Goal: Task Accomplishment & Management: Manage account settings

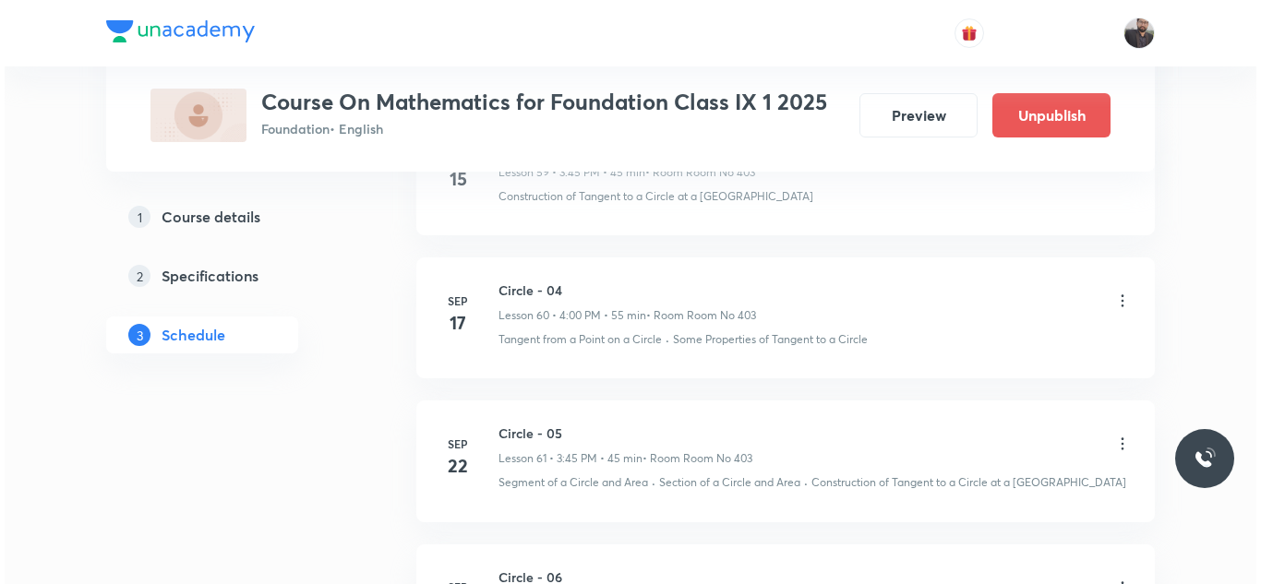
scroll to position [10054, 0]
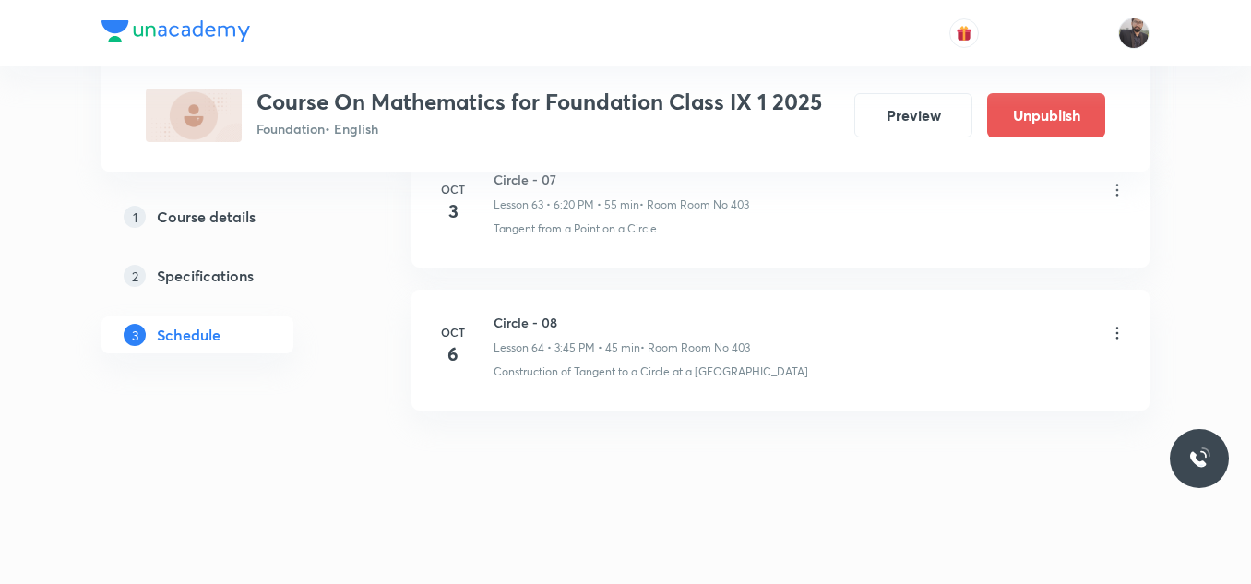
click at [1124, 341] on icon at bounding box center [1117, 333] width 18 height 18
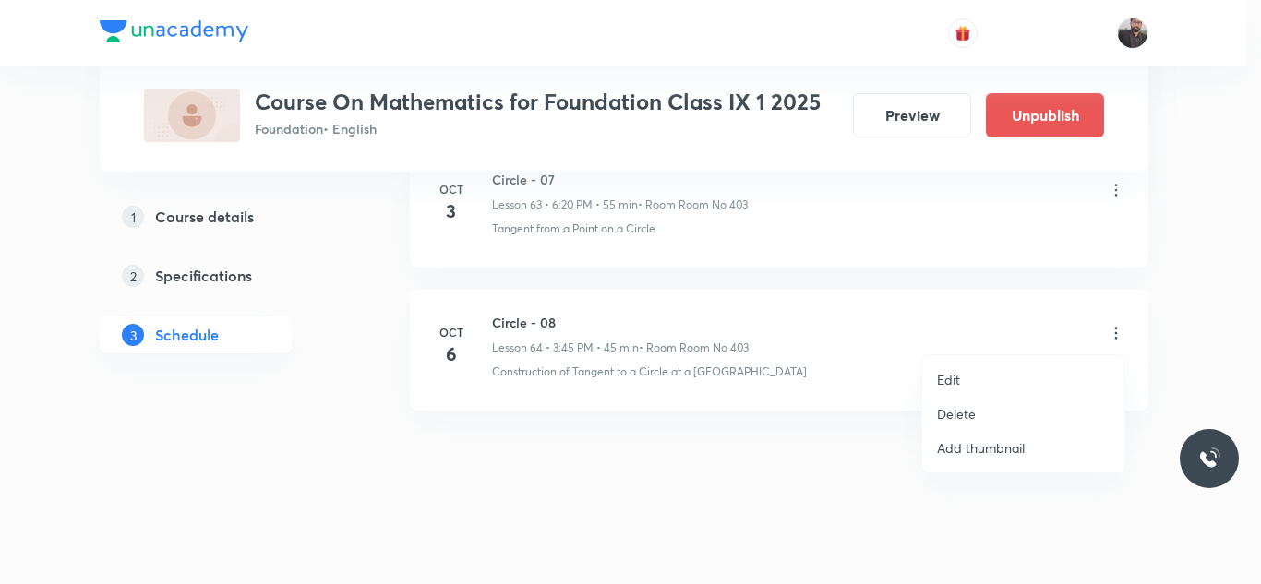
click at [1034, 378] on li "Edit" at bounding box center [1023, 380] width 202 height 34
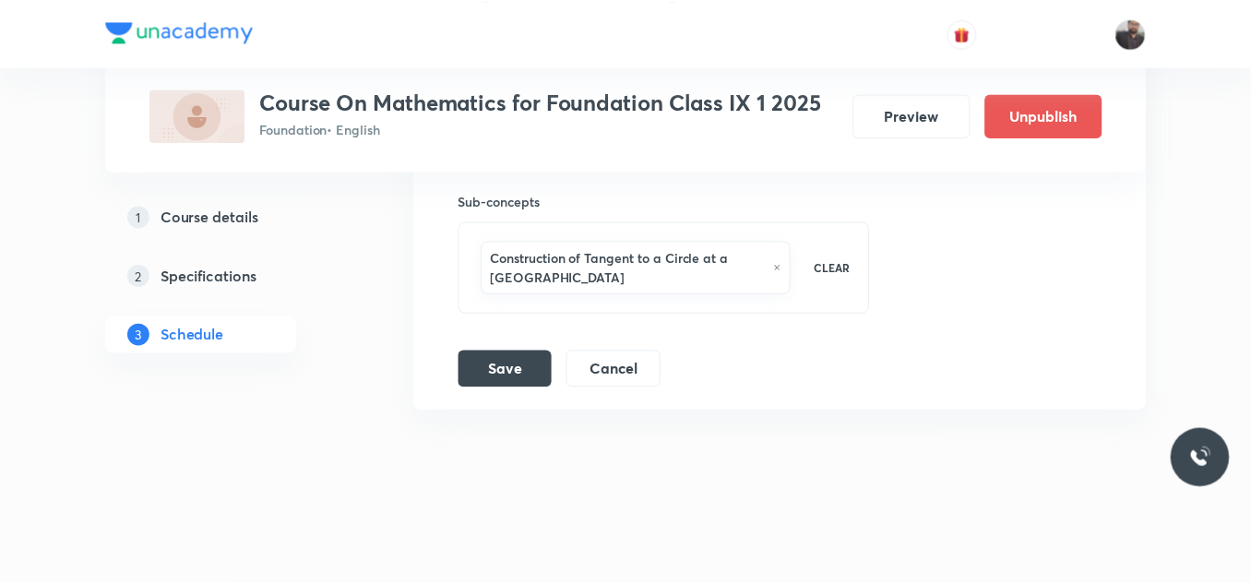
scroll to position [9934, 0]
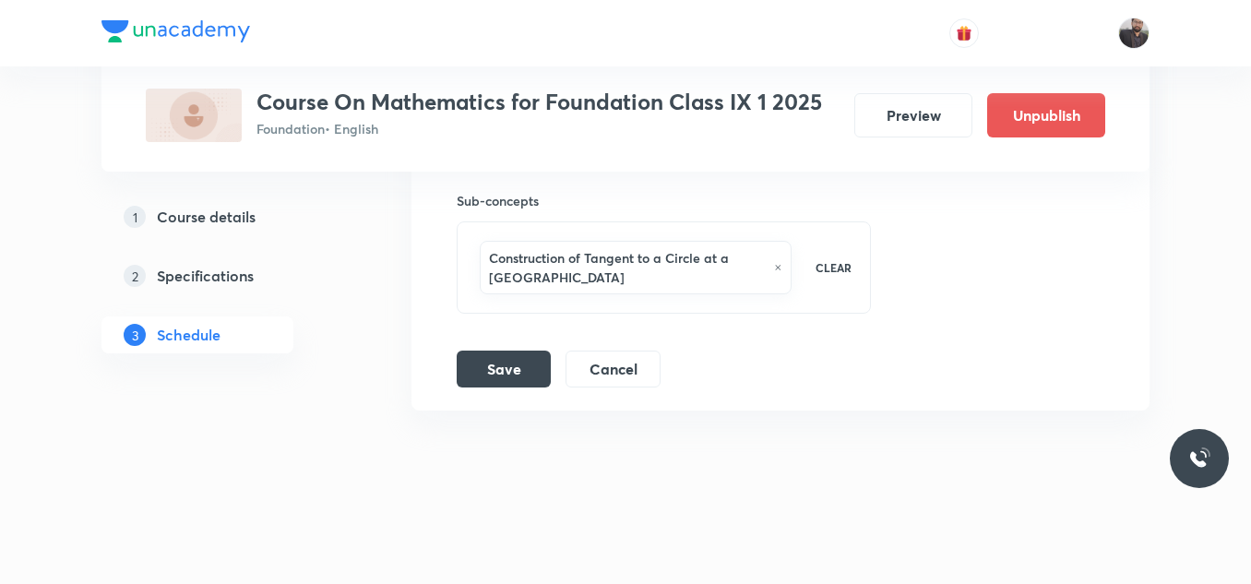
click at [783, 270] on div "Construction of Tangent to a Circle at a Given Point" at bounding box center [636, 268] width 312 height 54
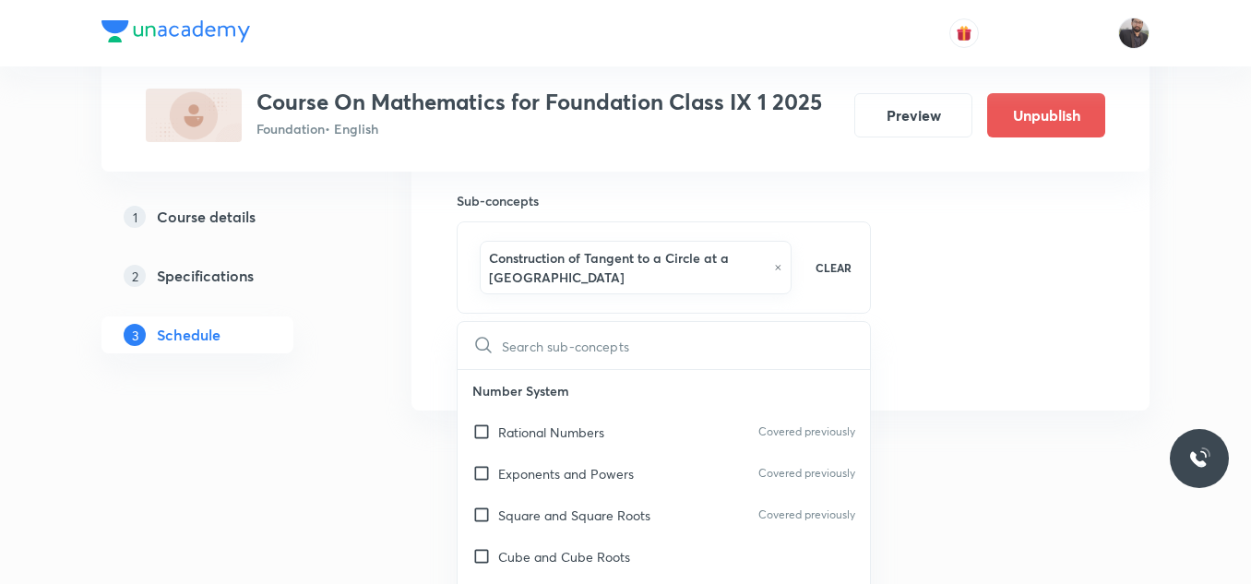
click at [775, 269] on icon at bounding box center [778, 267] width 8 height 11
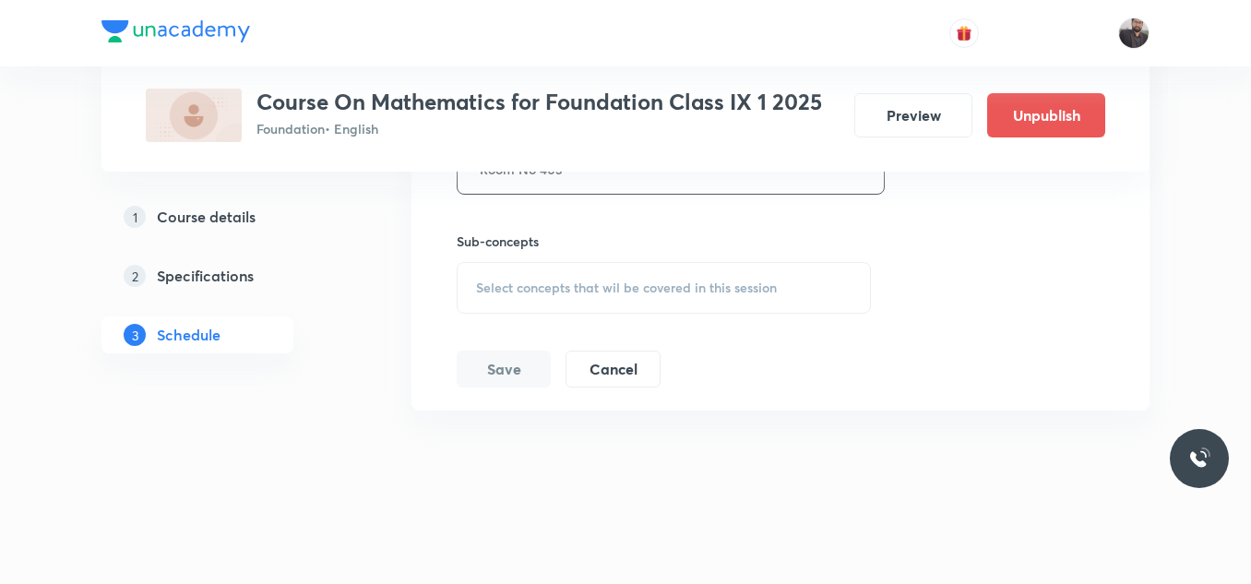
click at [727, 274] on div "Select concepts that wil be covered in this session" at bounding box center [664, 288] width 414 height 52
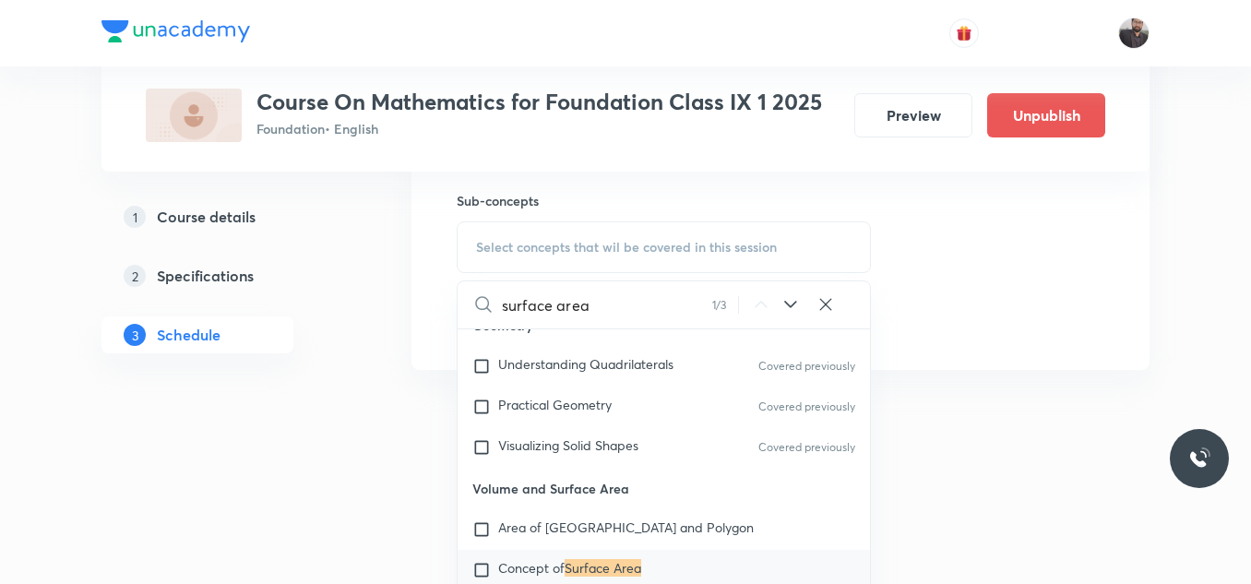
scroll to position [640, 0]
type input "surface area"
click at [593, 547] on div "Concept of Surface Area" at bounding box center [664, 567] width 413 height 41
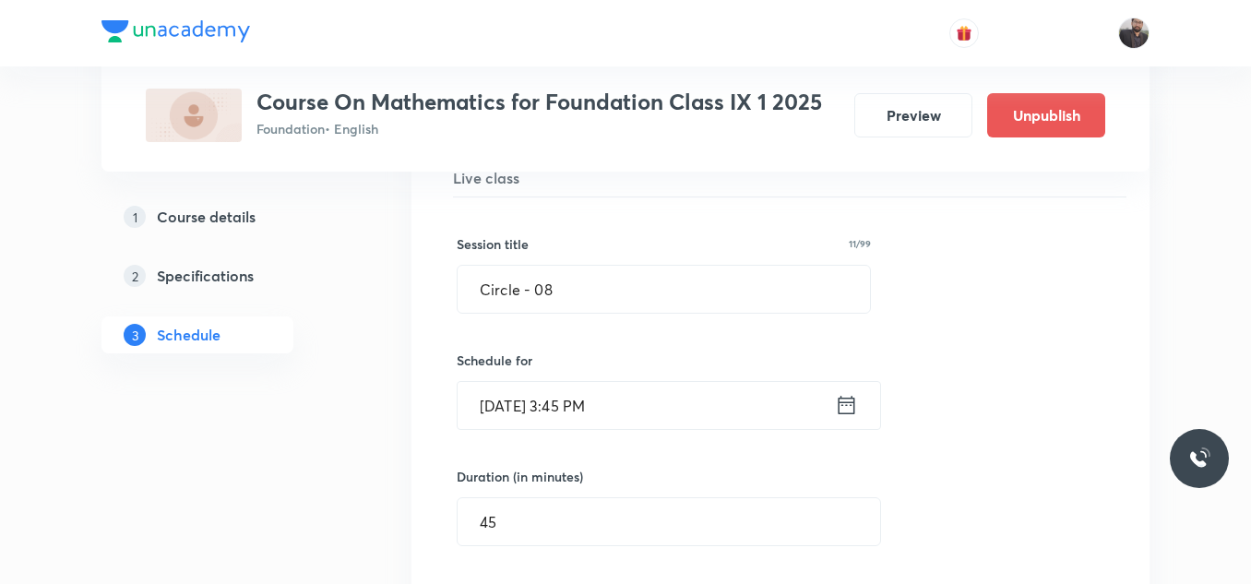
scroll to position [9303, 0]
drag, startPoint x: 586, startPoint y: 288, endPoint x: 281, endPoint y: 330, distance: 308.4
paste input "surface area and volume"
click at [484, 289] on input "surface area and volume" at bounding box center [664, 287] width 413 height 47
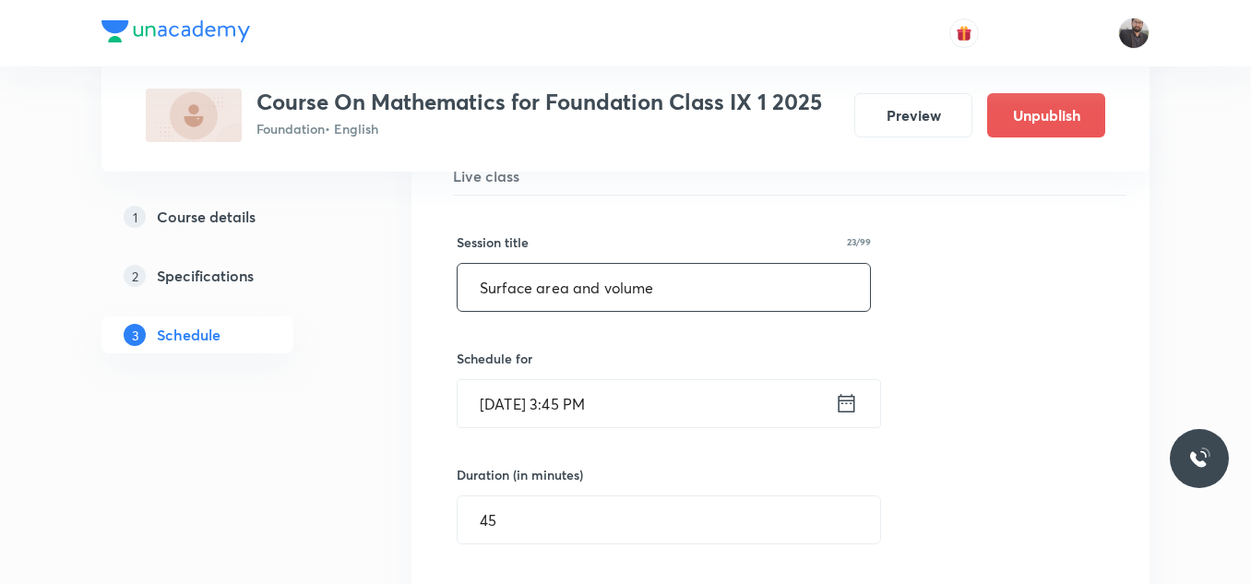
click at [544, 285] on input "Surface area and volume" at bounding box center [664, 287] width 413 height 47
click at [581, 284] on input "Surface Area and volume" at bounding box center [664, 287] width 413 height 47
click at [613, 291] on input "Surface Area And volume" at bounding box center [664, 287] width 413 height 47
click at [665, 291] on input "Surface Area And Volume" at bounding box center [664, 287] width 413 height 47
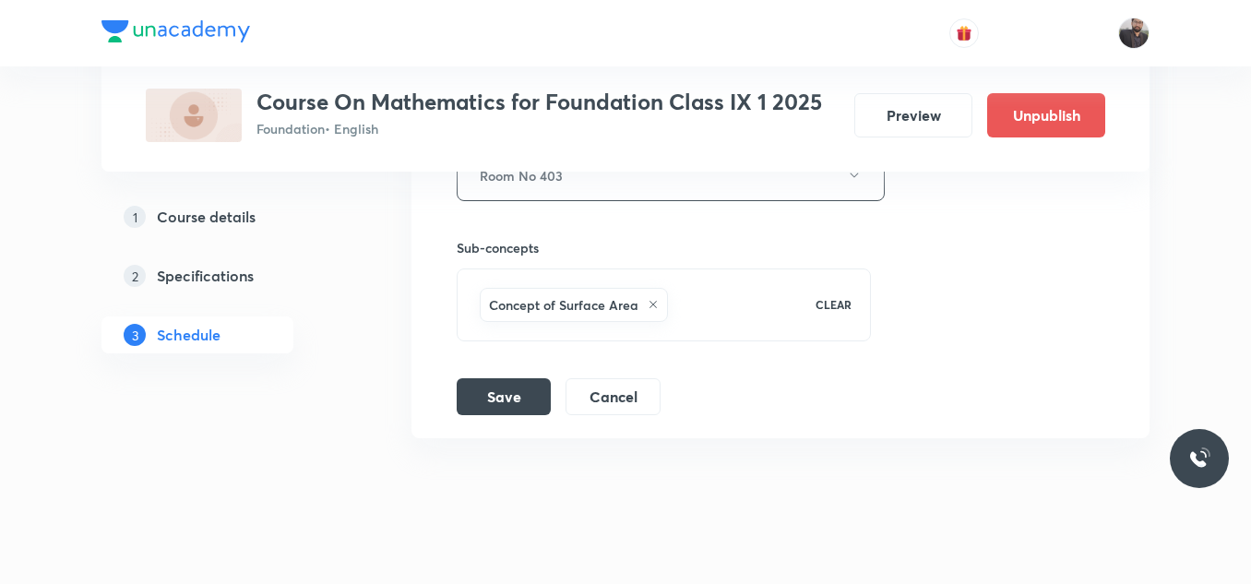
scroll to position [9915, 0]
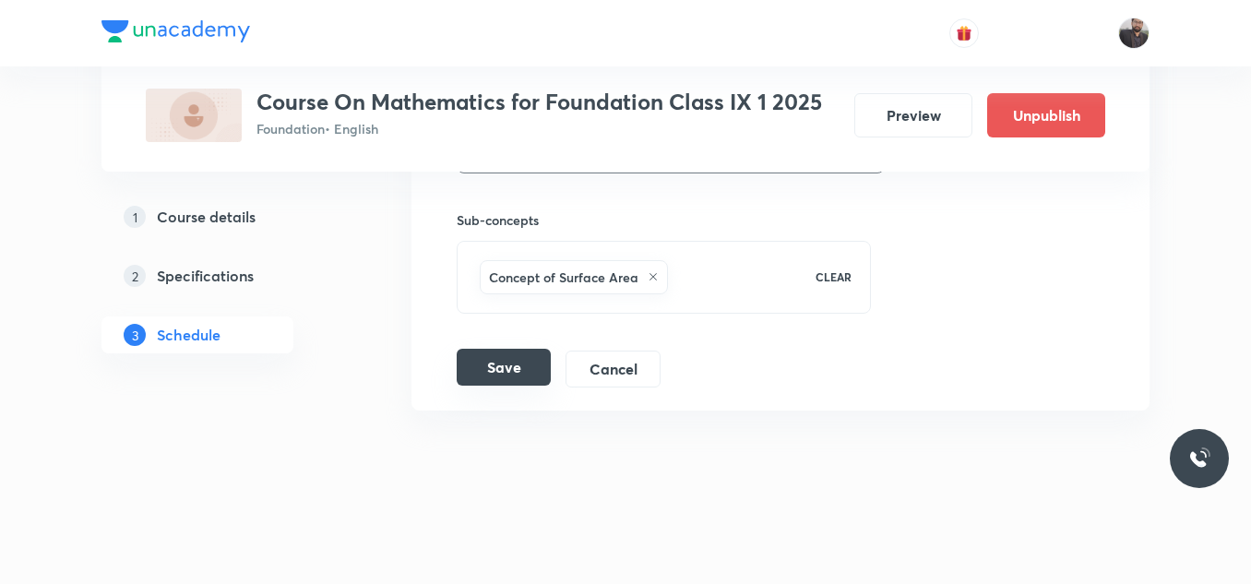
type input "Surface Area And Volume - 01"
click at [540, 375] on button "Save" at bounding box center [504, 367] width 94 height 37
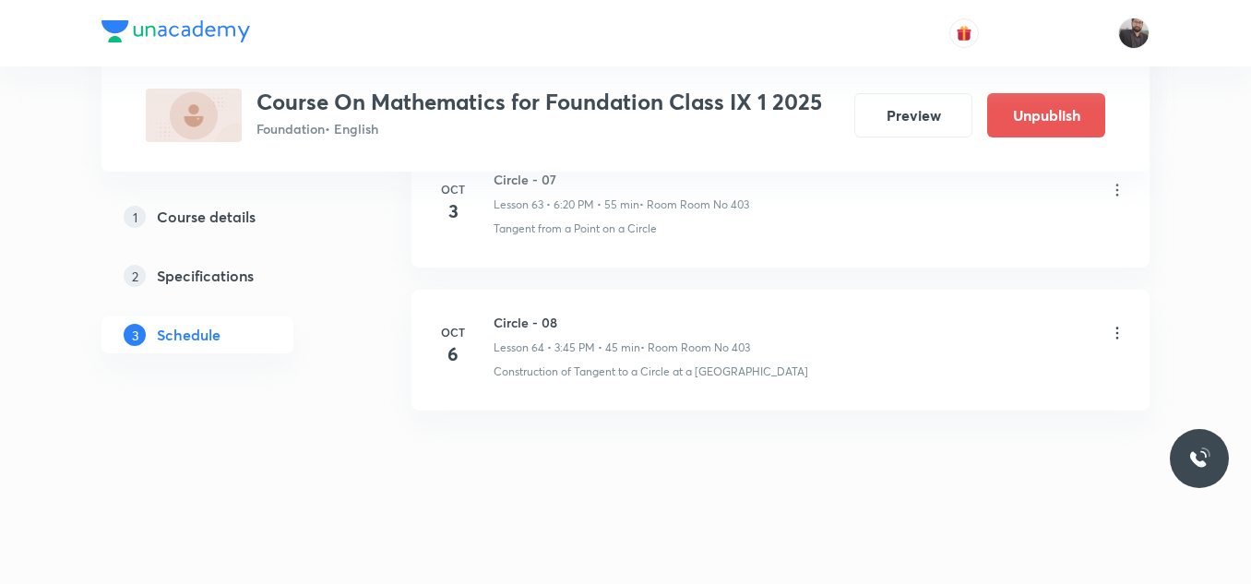
scroll to position [9205, 0]
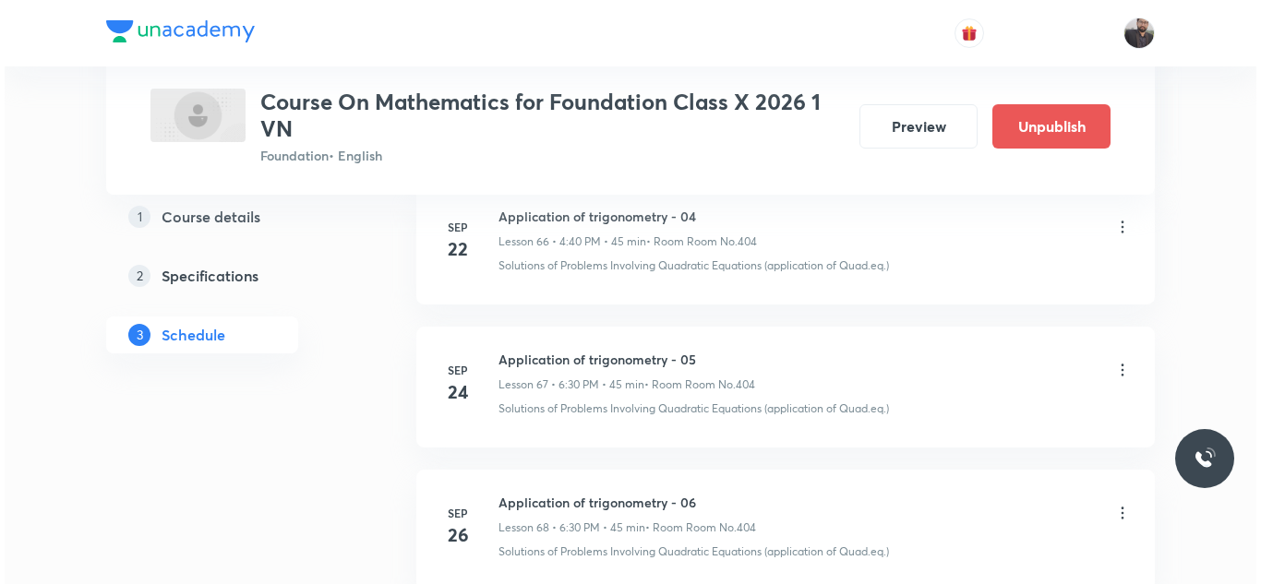
scroll to position [10950, 0]
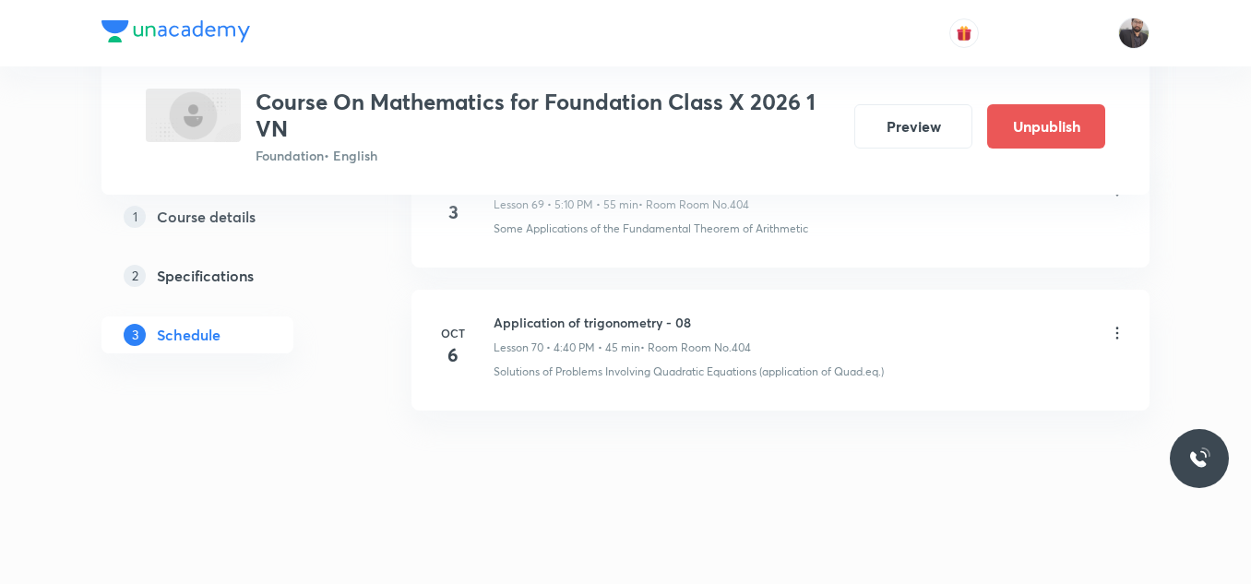
click at [1120, 332] on icon at bounding box center [1117, 333] width 18 height 18
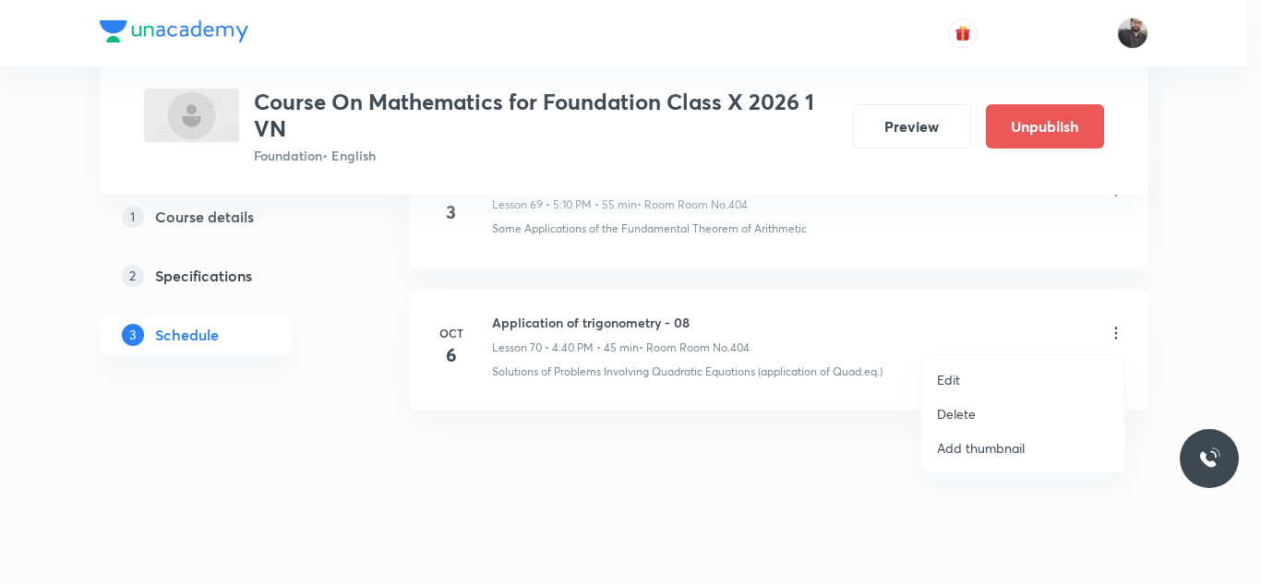
click at [1013, 368] on li "Edit" at bounding box center [1023, 380] width 202 height 34
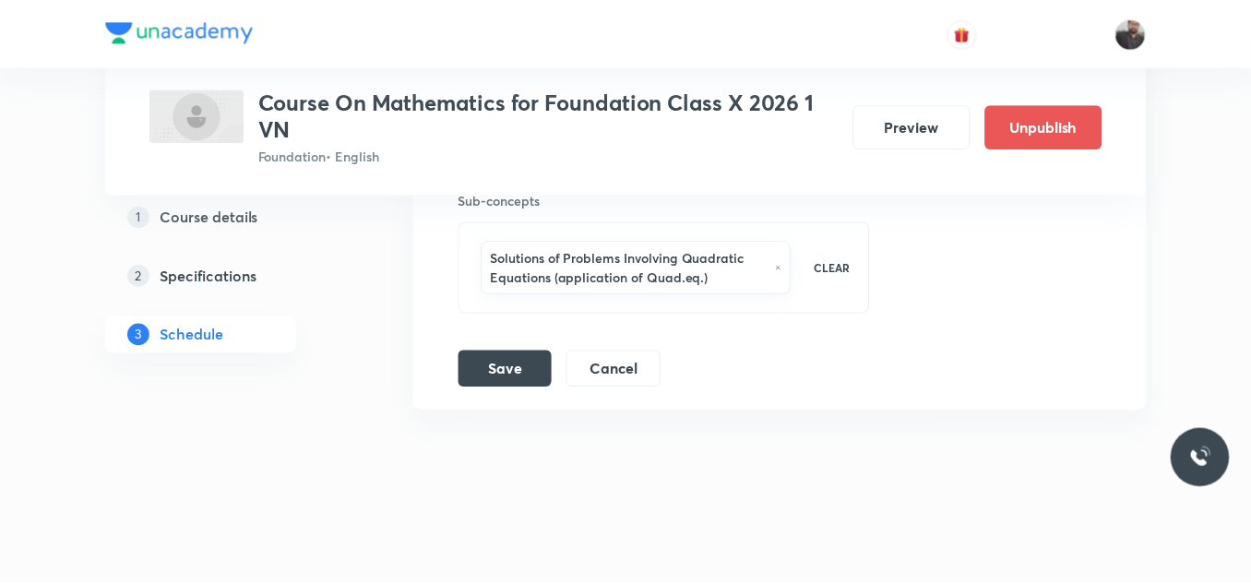
scroll to position [10831, 0]
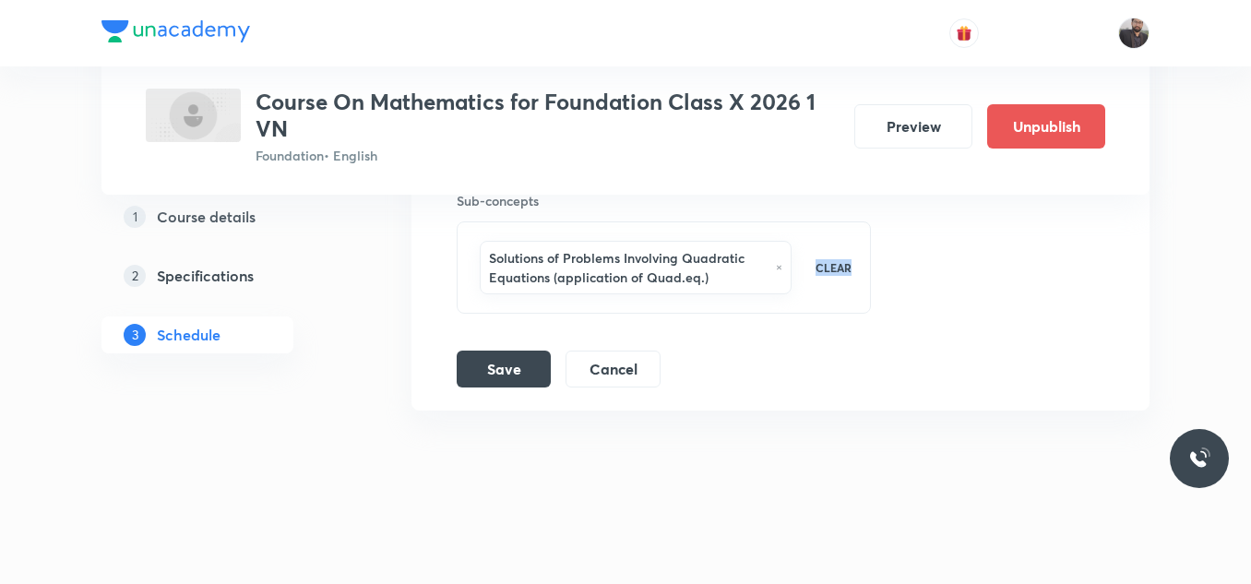
drag, startPoint x: 1013, startPoint y: 368, endPoint x: 782, endPoint y: 267, distance: 252.9
click at [782, 267] on icon at bounding box center [779, 267] width 6 height 11
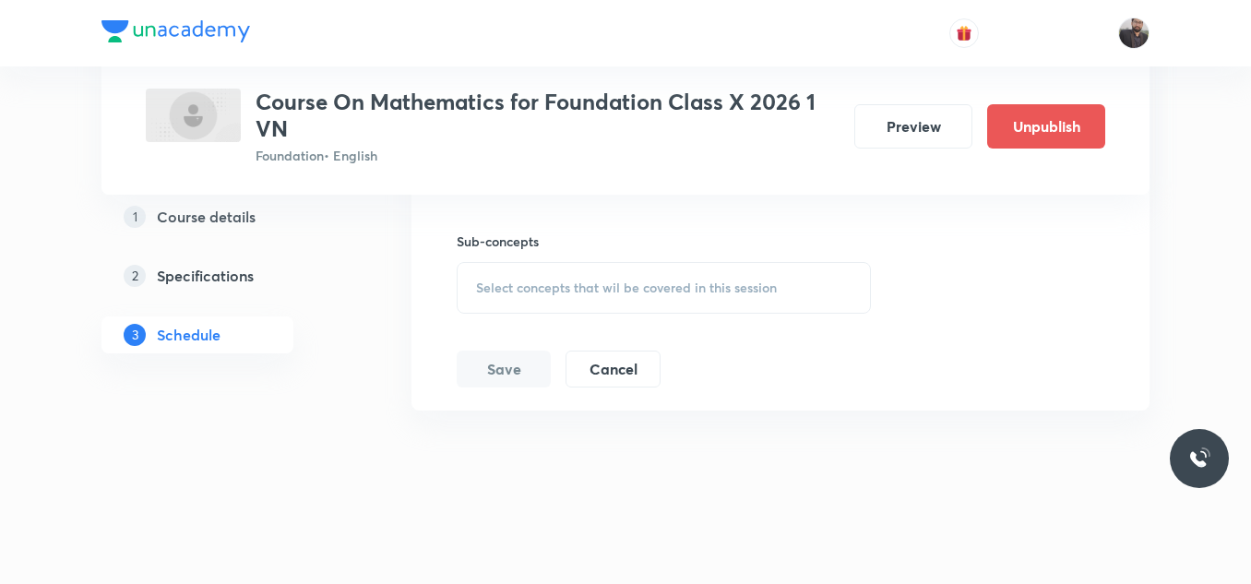
click at [647, 313] on div "Select concepts that wil be covered in this session" at bounding box center [664, 288] width 414 height 52
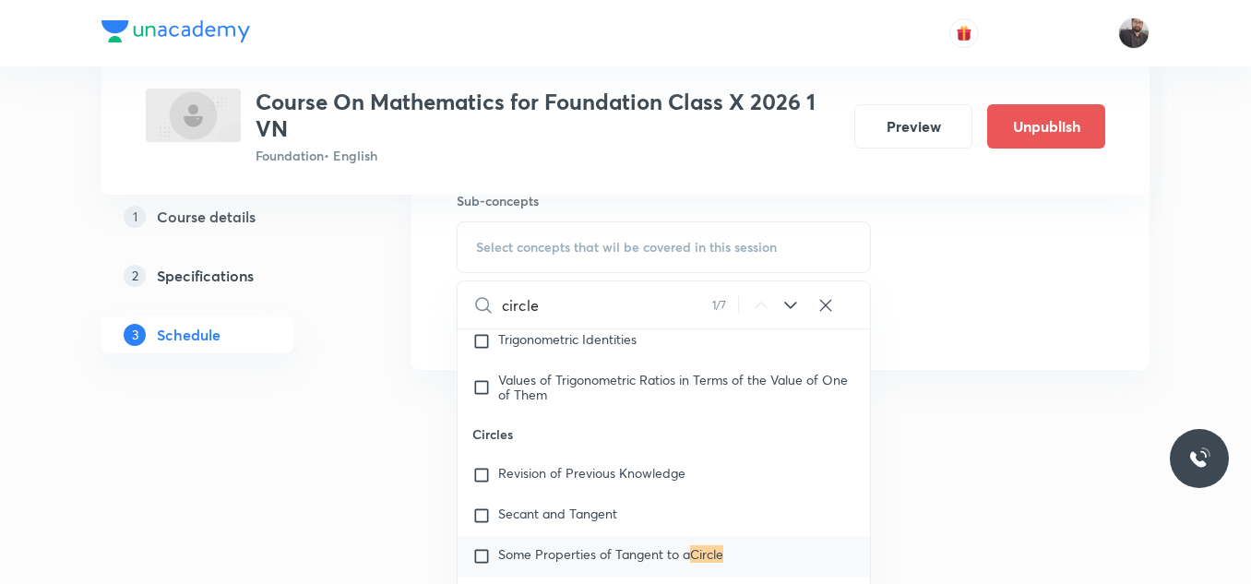
scroll to position [10900, 0]
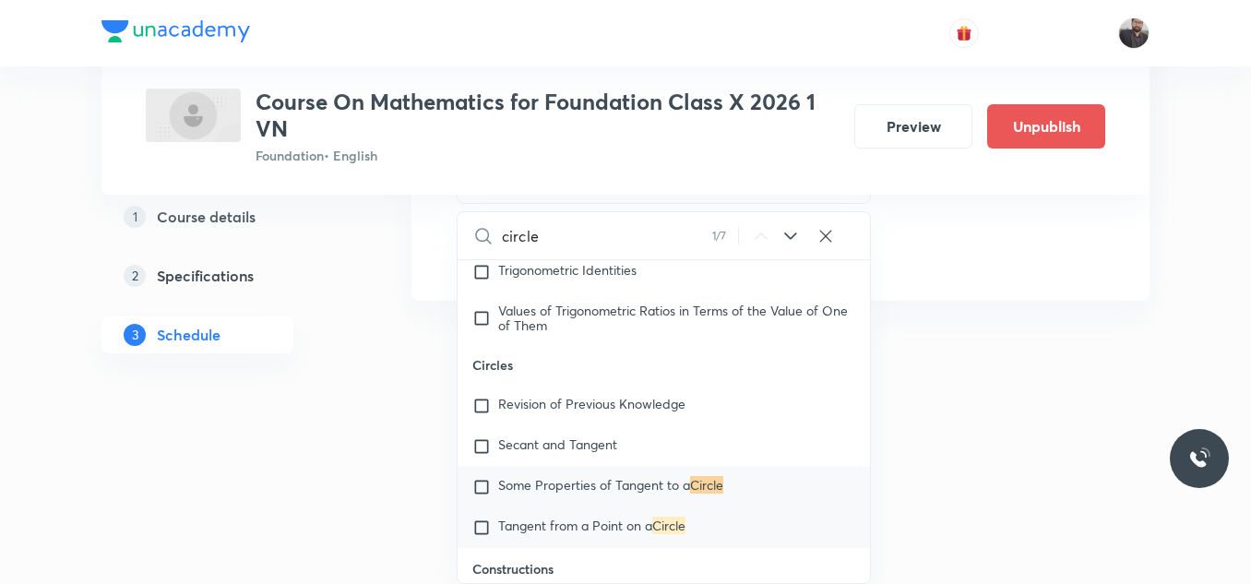
type input "circle"
click at [655, 537] on p "Tangent from a Point on a Circle" at bounding box center [591, 528] width 187 height 18
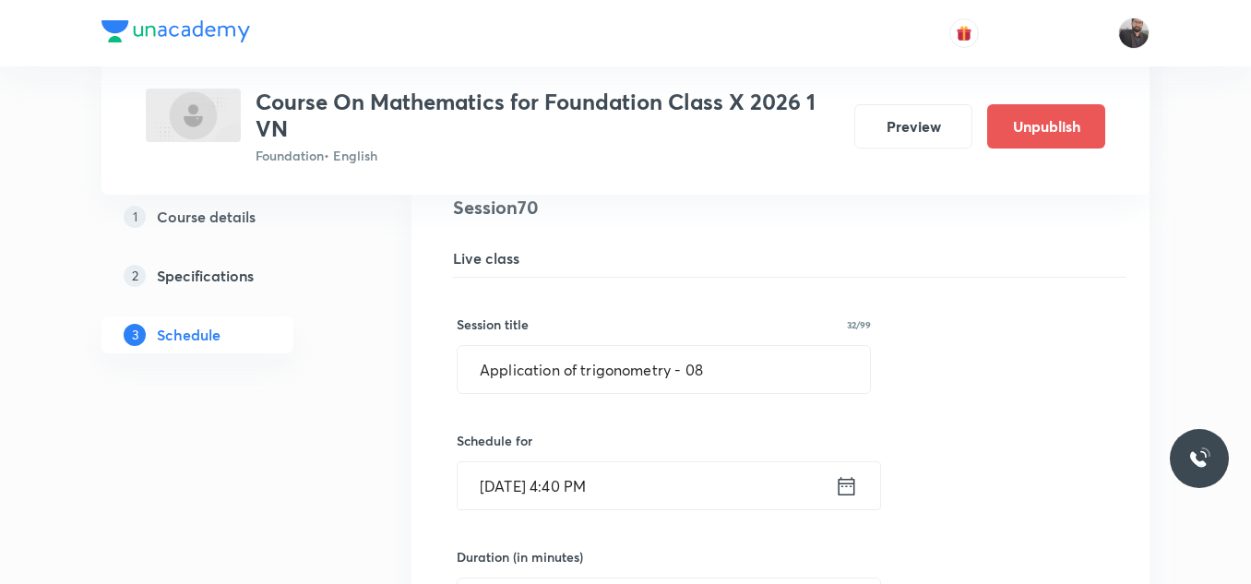
scroll to position [10116, 0]
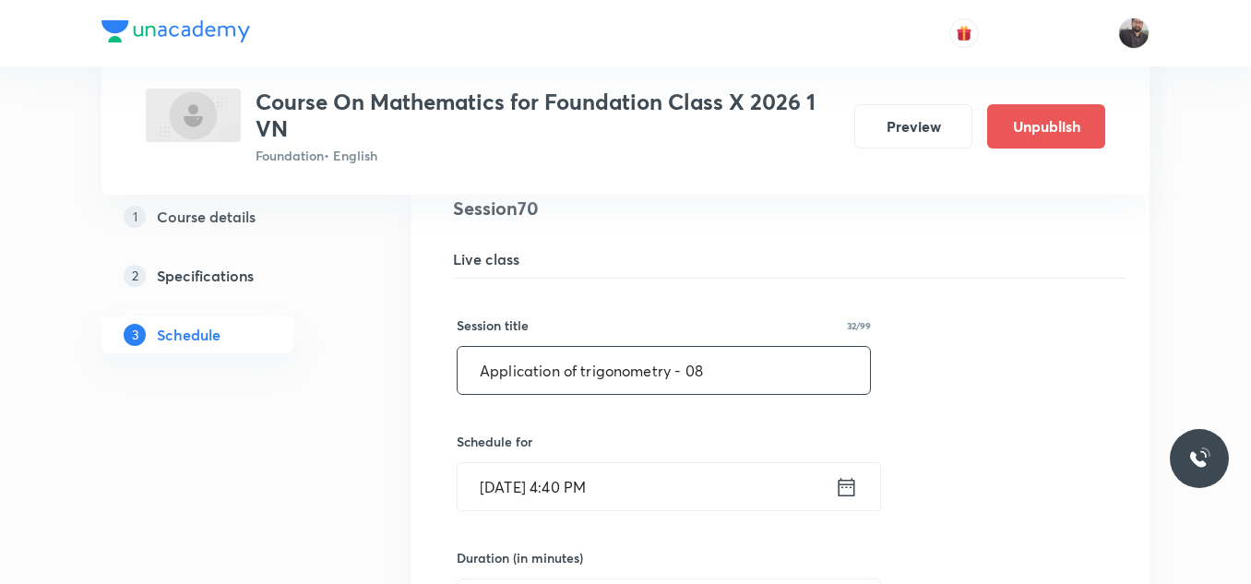
drag, startPoint x: 716, startPoint y: 367, endPoint x: 302, endPoint y: 392, distance: 415.1
paste input "circles"
click at [486, 370] on input "circles" at bounding box center [664, 370] width 413 height 47
click at [568, 373] on input "Circles" at bounding box center [664, 370] width 413 height 47
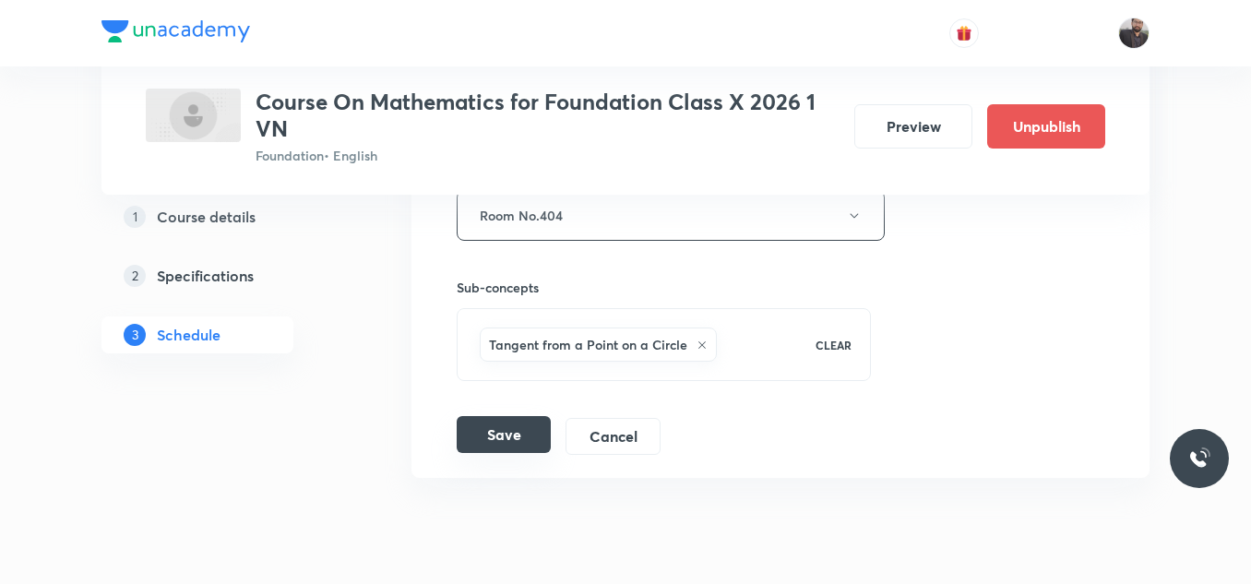
scroll to position [10748, 0]
type input "Circles - 01"
click at [517, 433] on button "Save" at bounding box center [504, 430] width 94 height 37
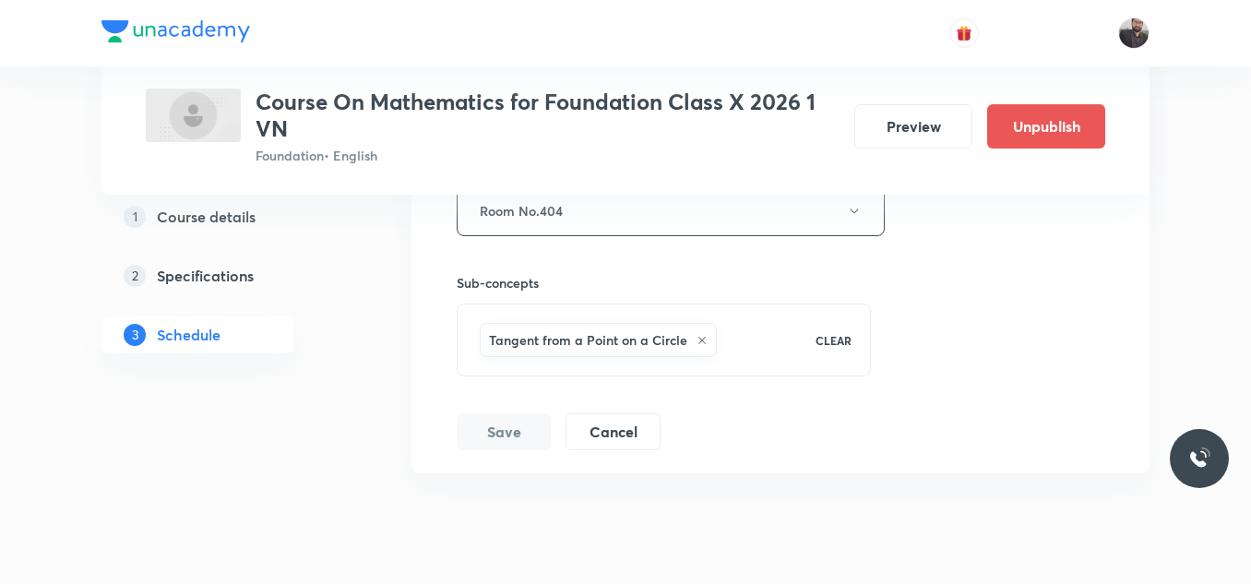
click at [517, 433] on button "Save" at bounding box center [504, 431] width 94 height 37
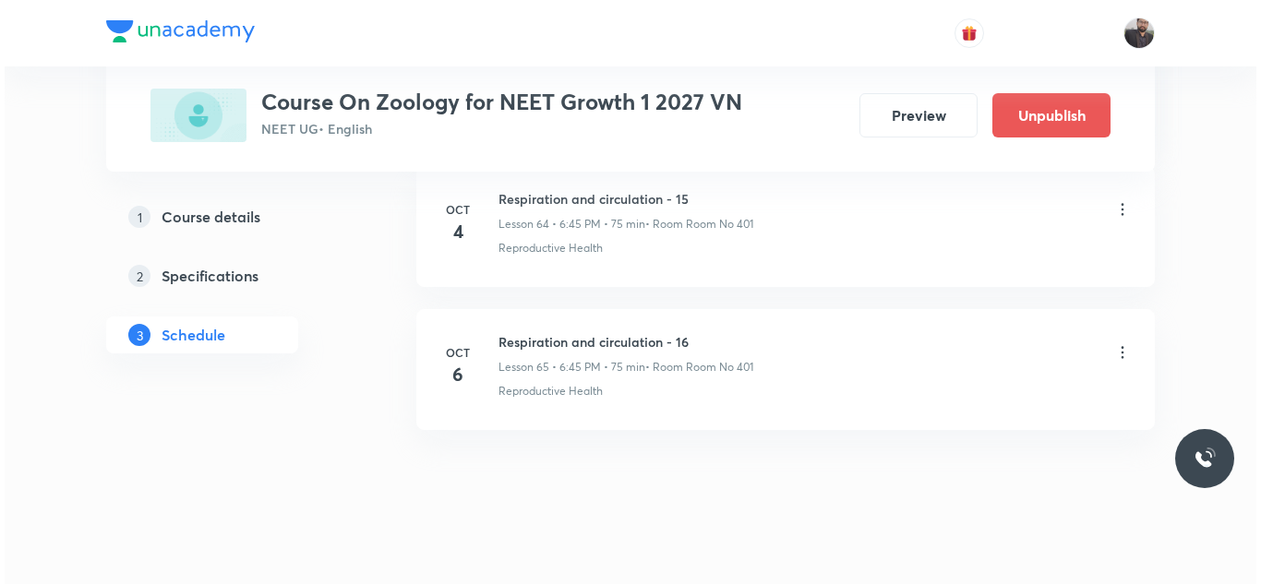
scroll to position [10194, 0]
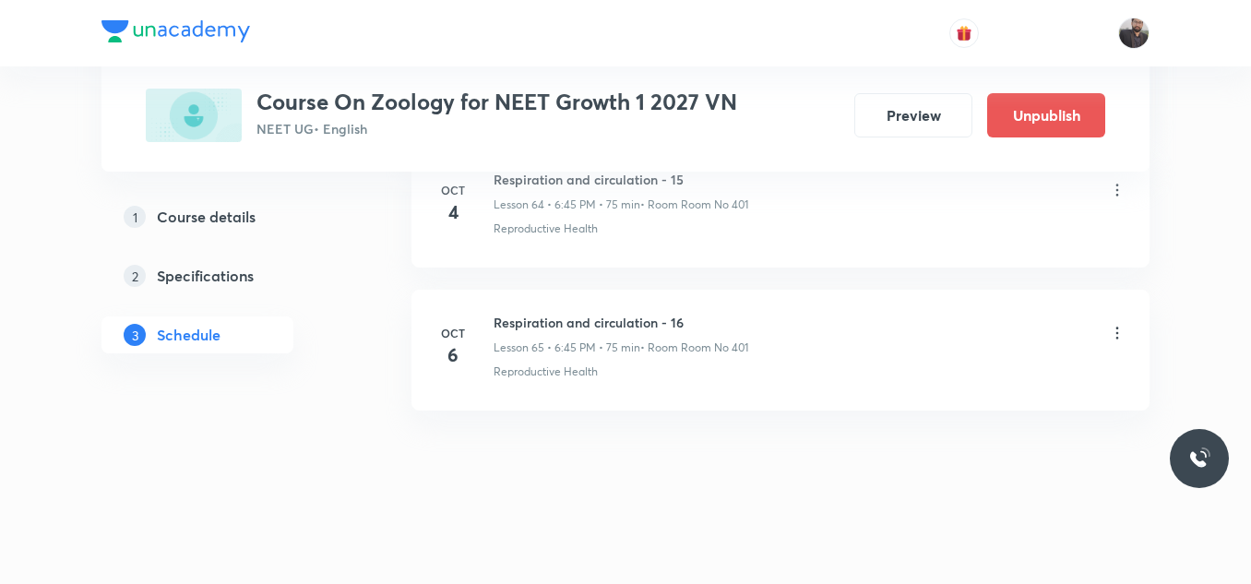
click at [1117, 335] on icon at bounding box center [1117, 333] width 18 height 18
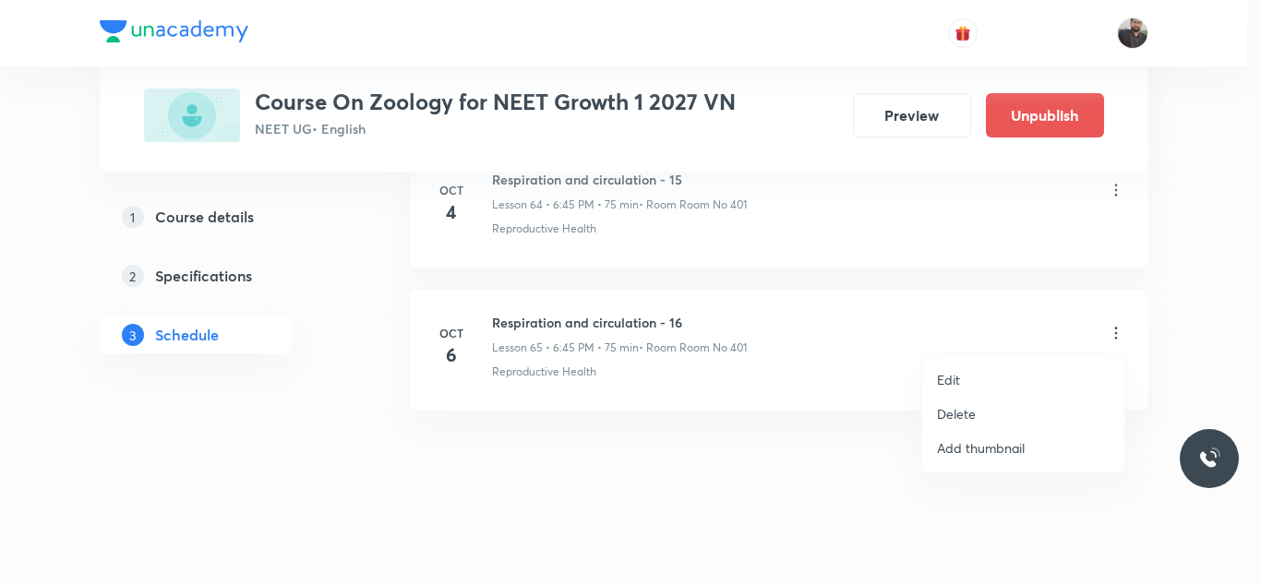
click at [1055, 389] on li "Edit" at bounding box center [1023, 380] width 202 height 34
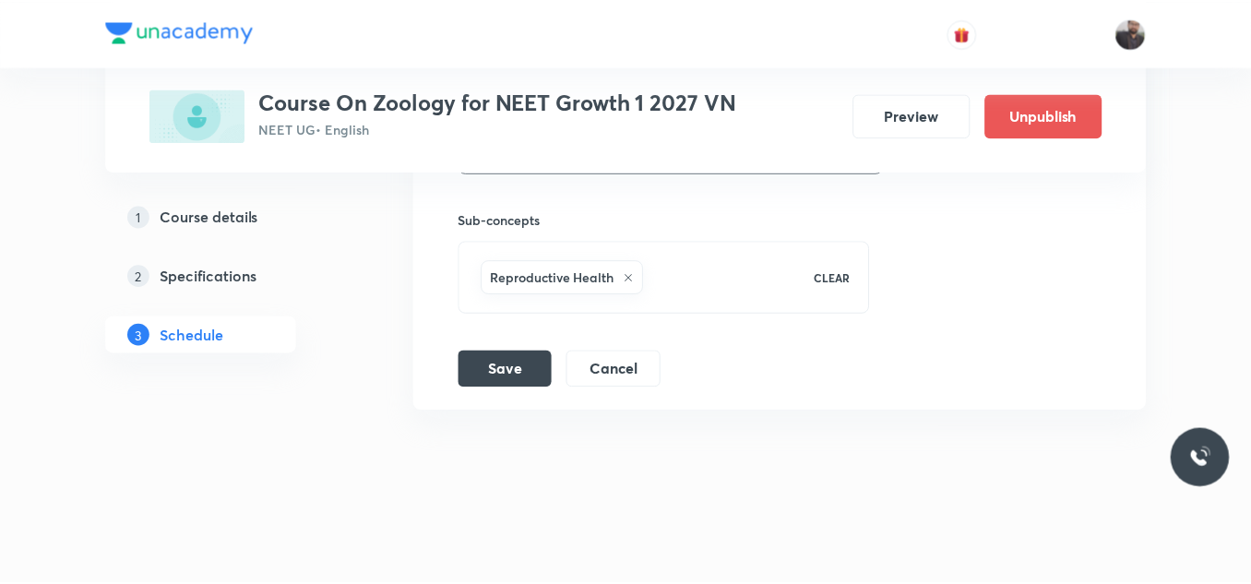
scroll to position [10055, 0]
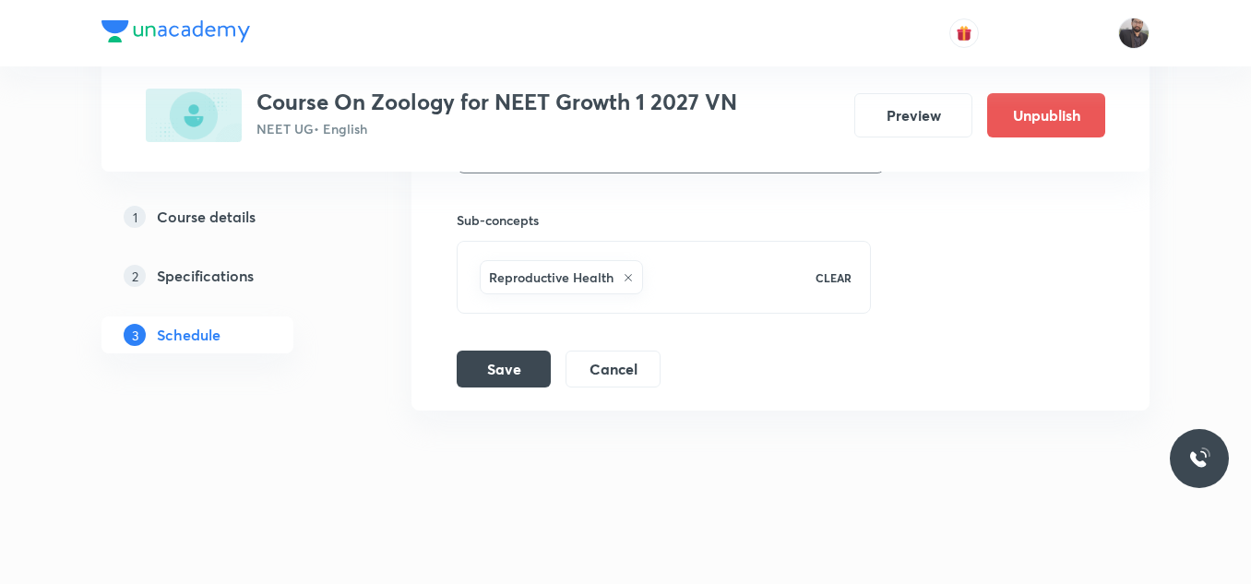
click at [630, 283] on div "Reproductive Health" at bounding box center [561, 277] width 163 height 34
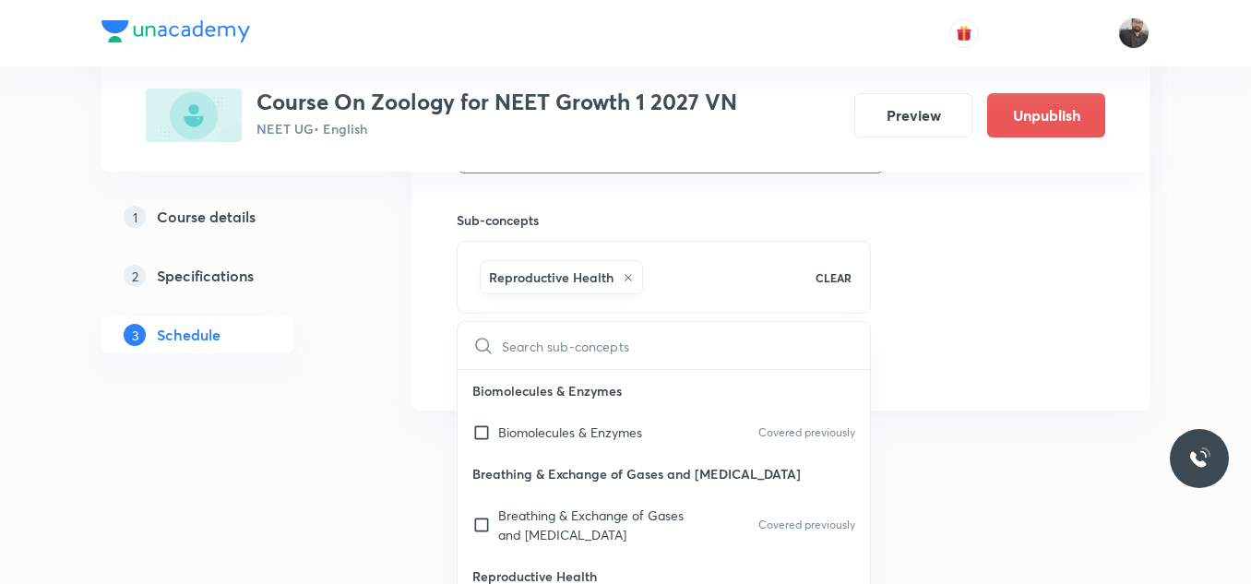
type input "Excertory system"
checkbox input "true"
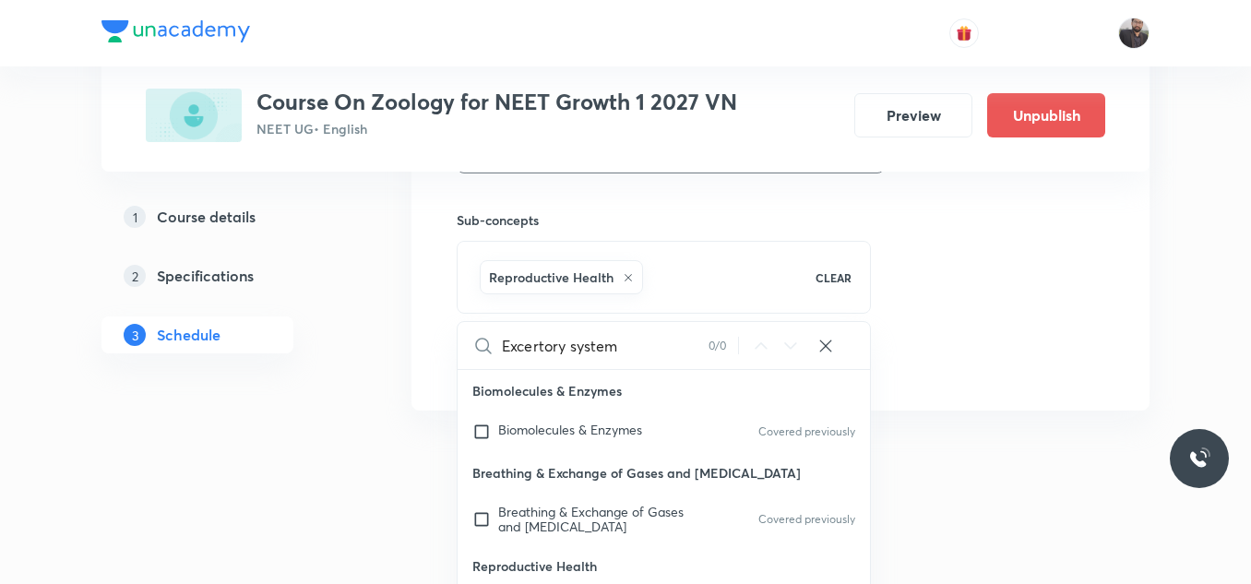
type input "Excertory syste"
checkbox input "true"
type input "Excertory syst"
checkbox input "true"
type input "Excertory sys"
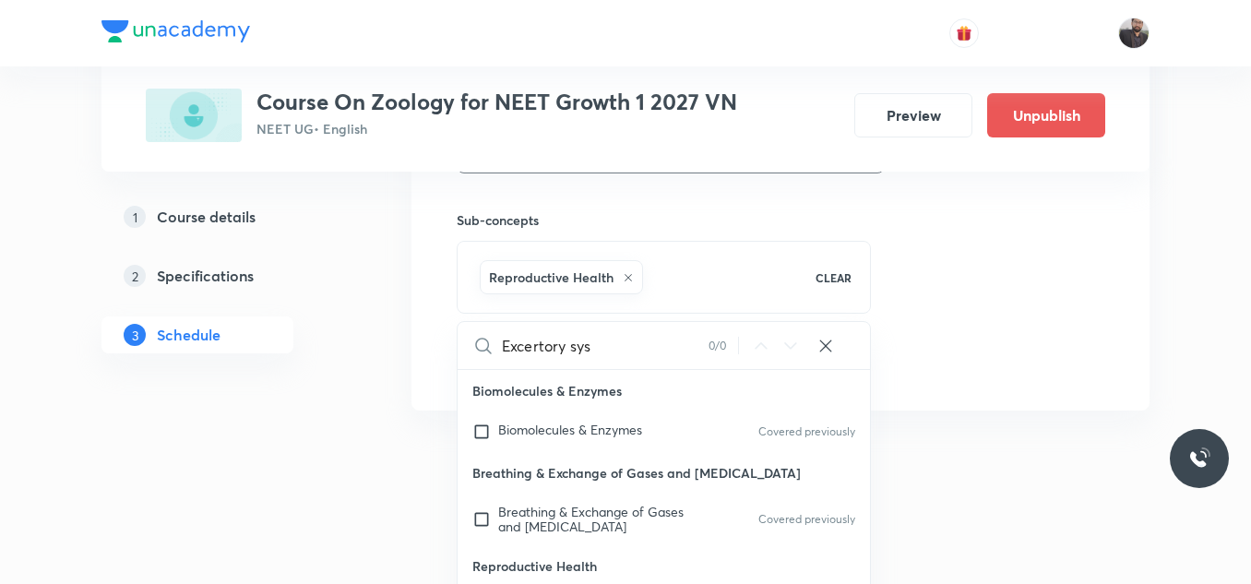
checkbox input "true"
type input "Excertory sy"
checkbox input "true"
type input "Excertory s"
checkbox input "true"
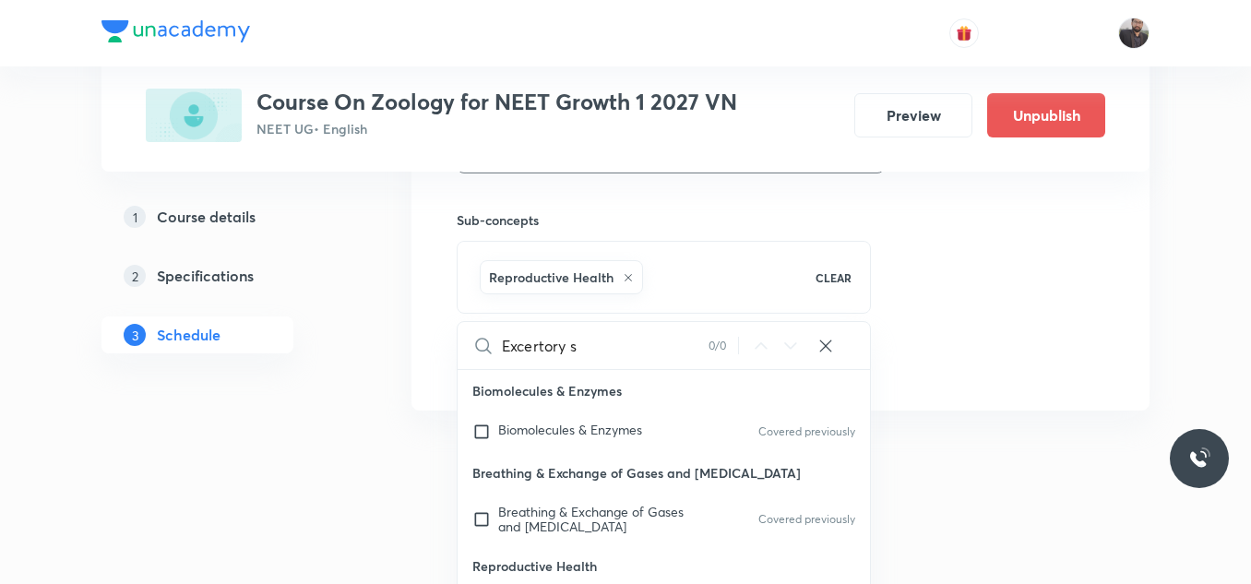
type input "Excertory"
checkbox input "true"
type input "Excertory"
checkbox input "true"
type input "Excertor"
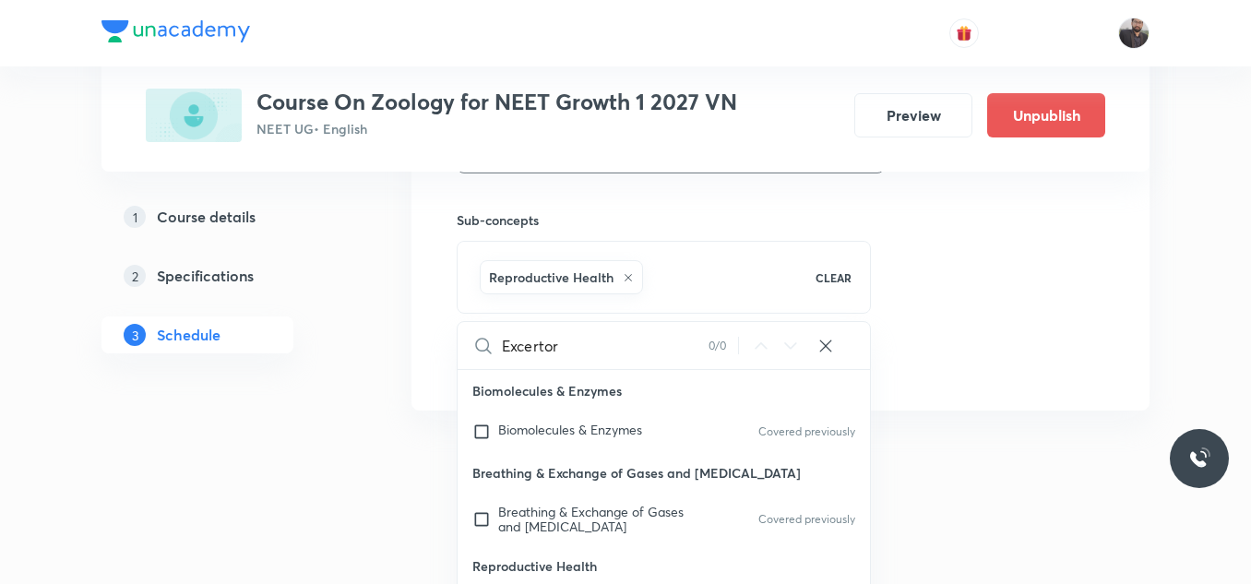
checkbox input "true"
type input "Excerto"
checkbox input "true"
type input "Excert"
checkbox input "true"
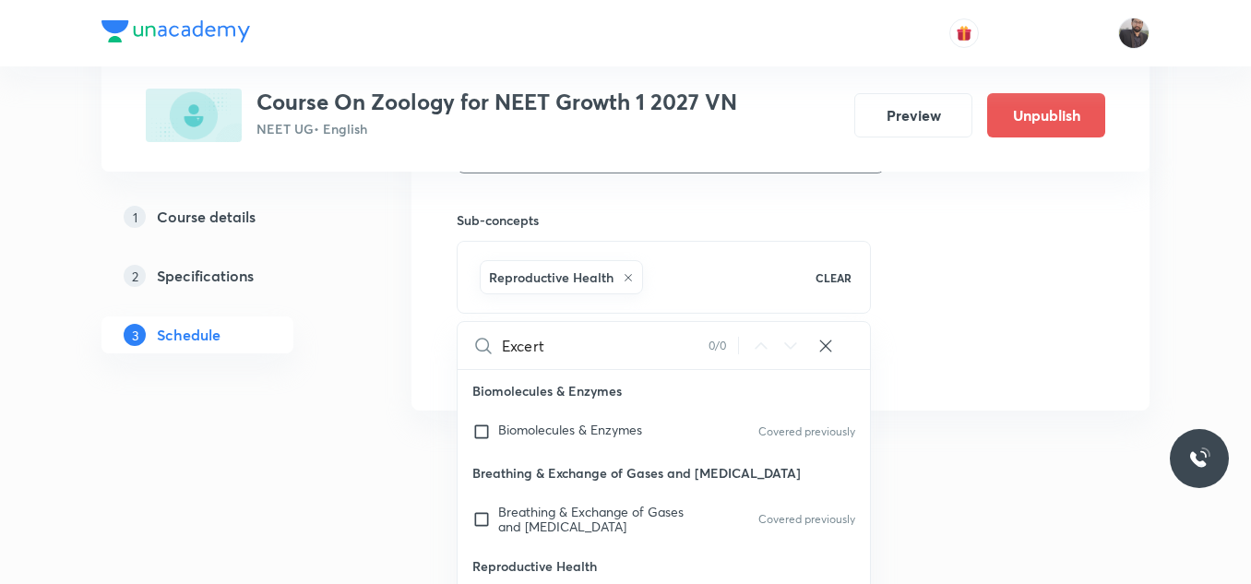
type input "Excer"
checkbox input "true"
type input "Exce"
checkbox input "true"
type input "Exc"
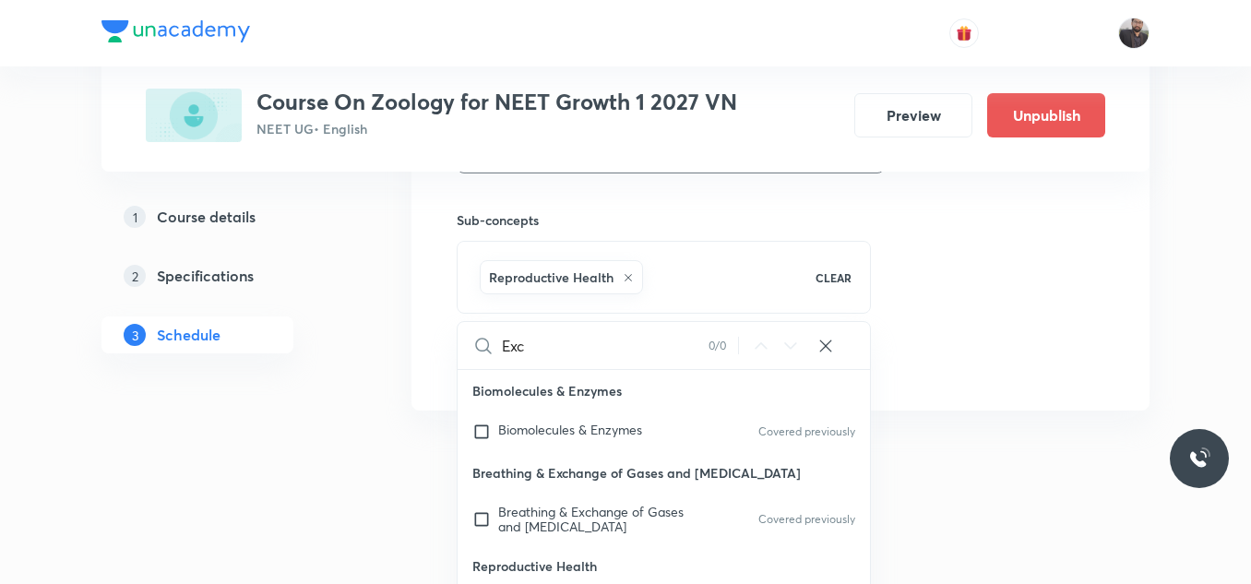
checkbox input "true"
type input "Ex"
checkbox input "true"
type input "Ex"
click at [633, 521] on span "change of Gases and Body Fluids" at bounding box center [589, 519] width 182 height 32
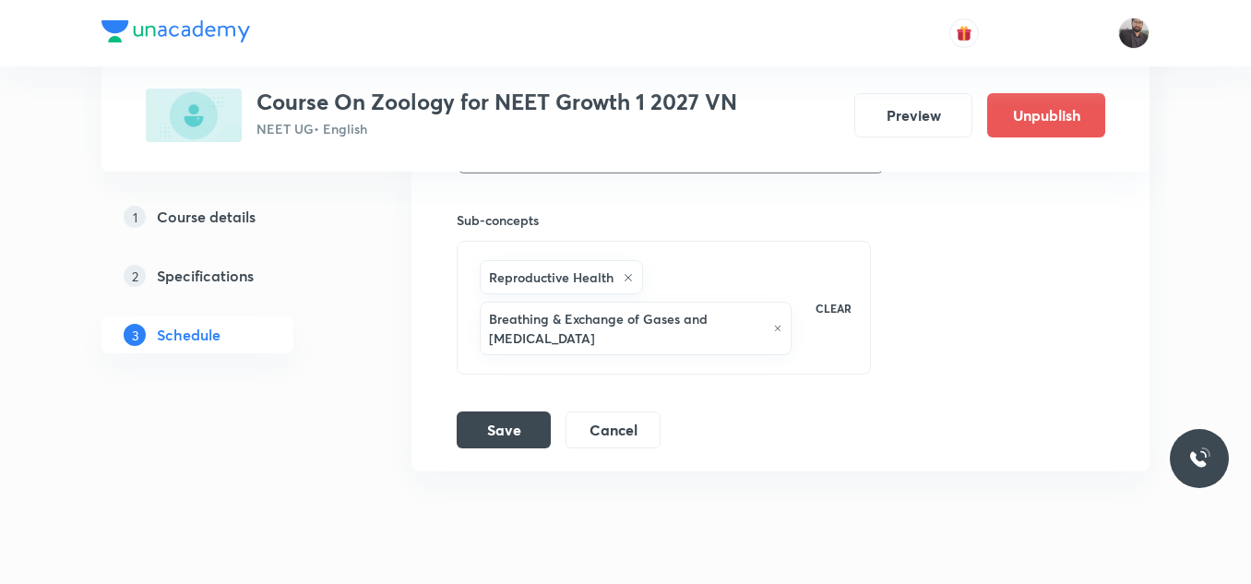
click at [626, 281] on icon at bounding box center [628, 277] width 11 height 11
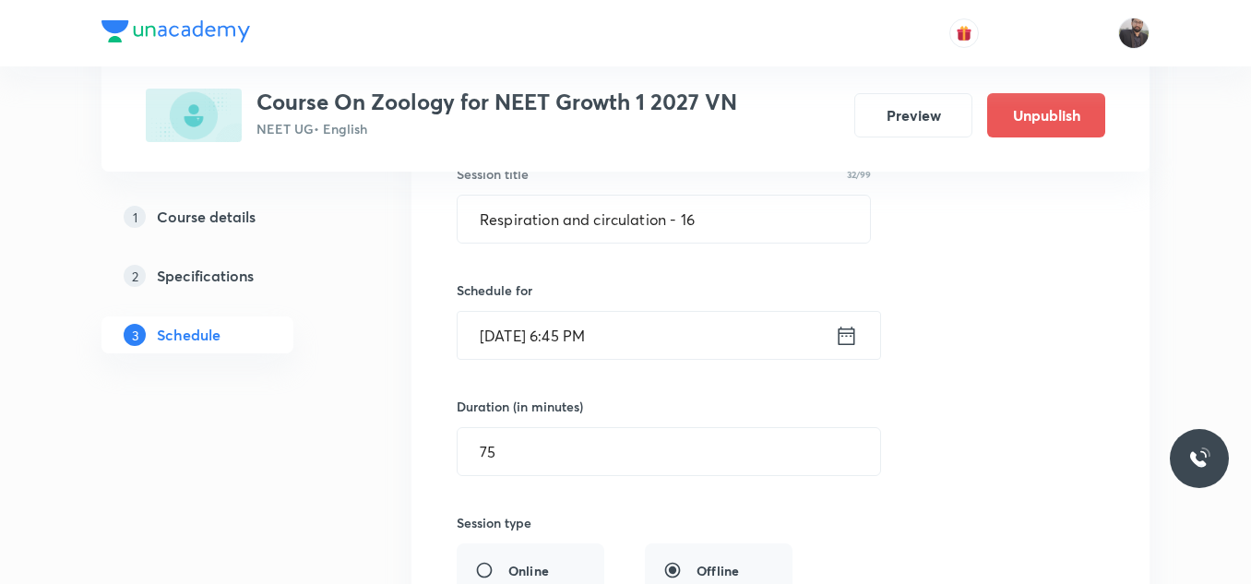
scroll to position [9511, 0]
drag, startPoint x: 699, startPoint y: 221, endPoint x: 414, endPoint y: 221, distance: 284.3
click at [414, 221] on li "Respiration and circulation - 16 Lesson 65 • Room Room No 401 Reproductive Heal…" at bounding box center [781, 497] width 738 height 953
paste input "Excertory system"
click at [553, 222] on input "Excertory system" at bounding box center [664, 220] width 413 height 47
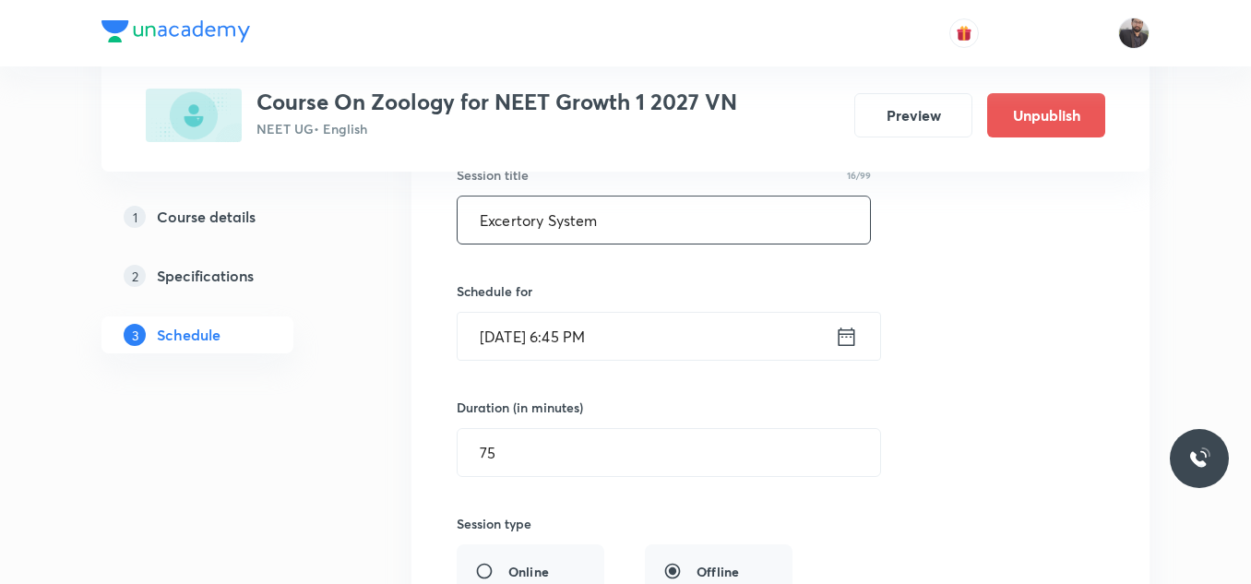
click at [623, 220] on input "Excertory System" at bounding box center [664, 220] width 413 height 47
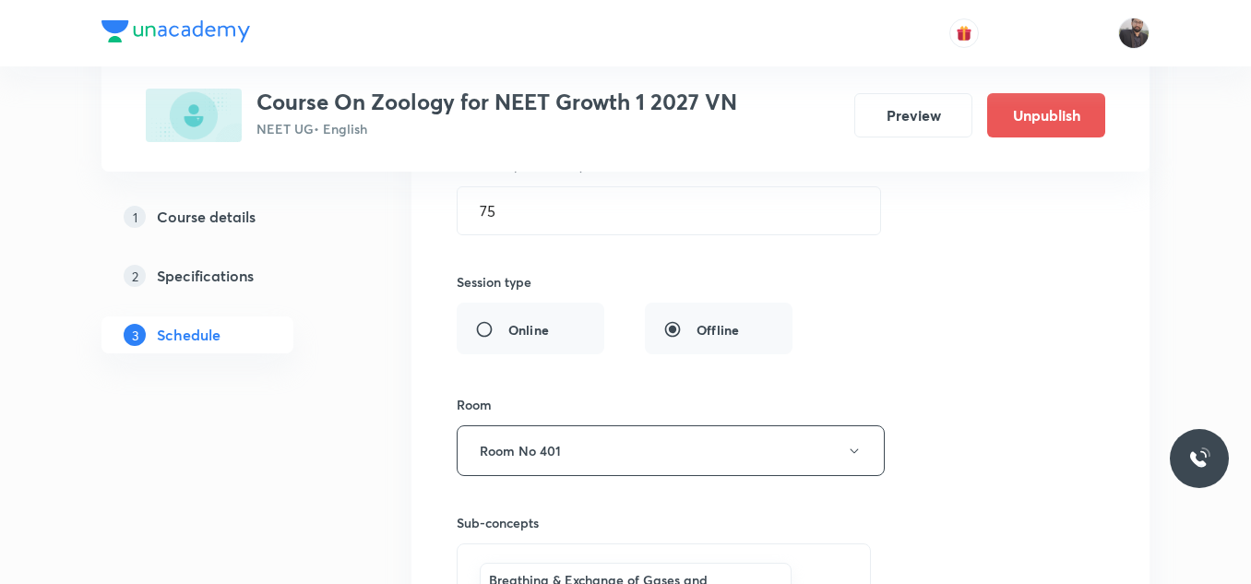
scroll to position [10075, 0]
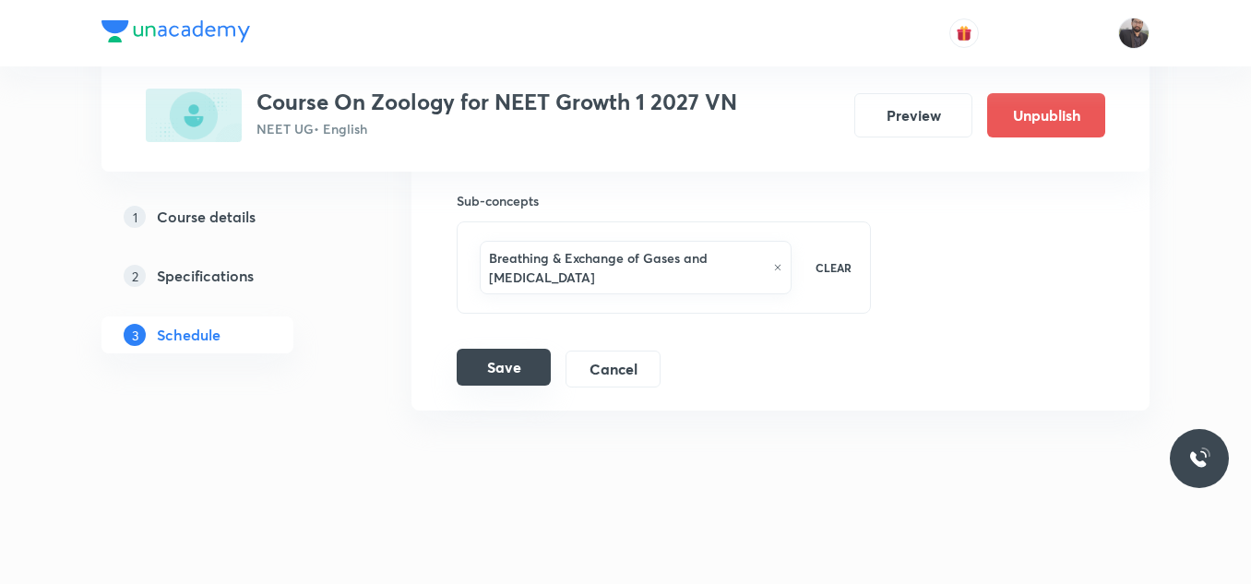
type input "Excertory System - 01"
click at [487, 359] on button "Save" at bounding box center [504, 367] width 94 height 37
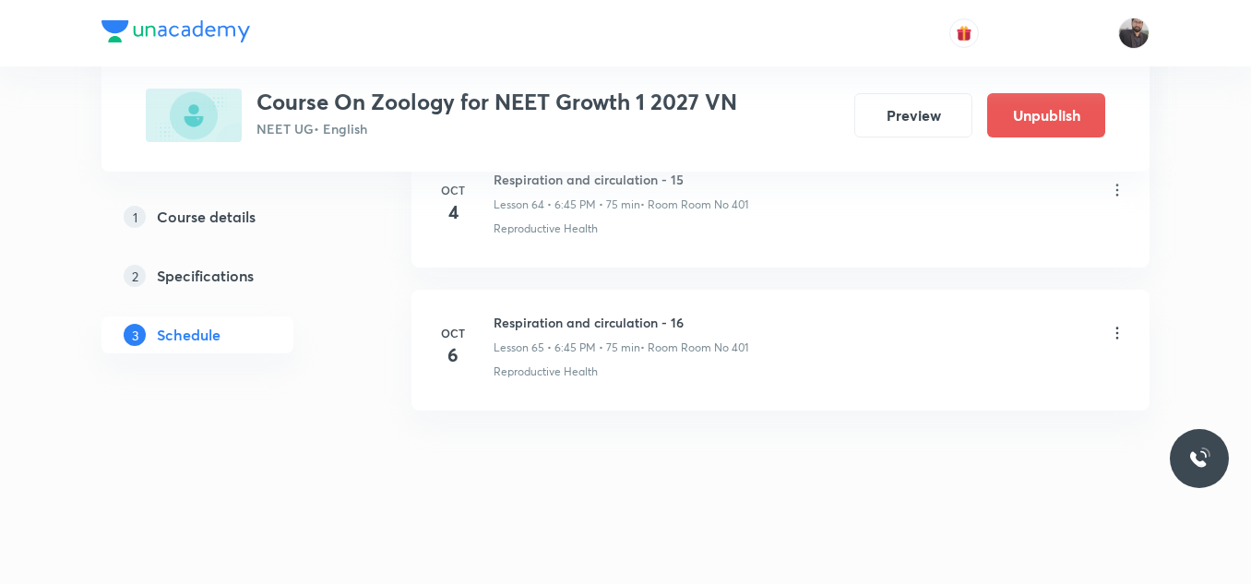
scroll to position [9345, 0]
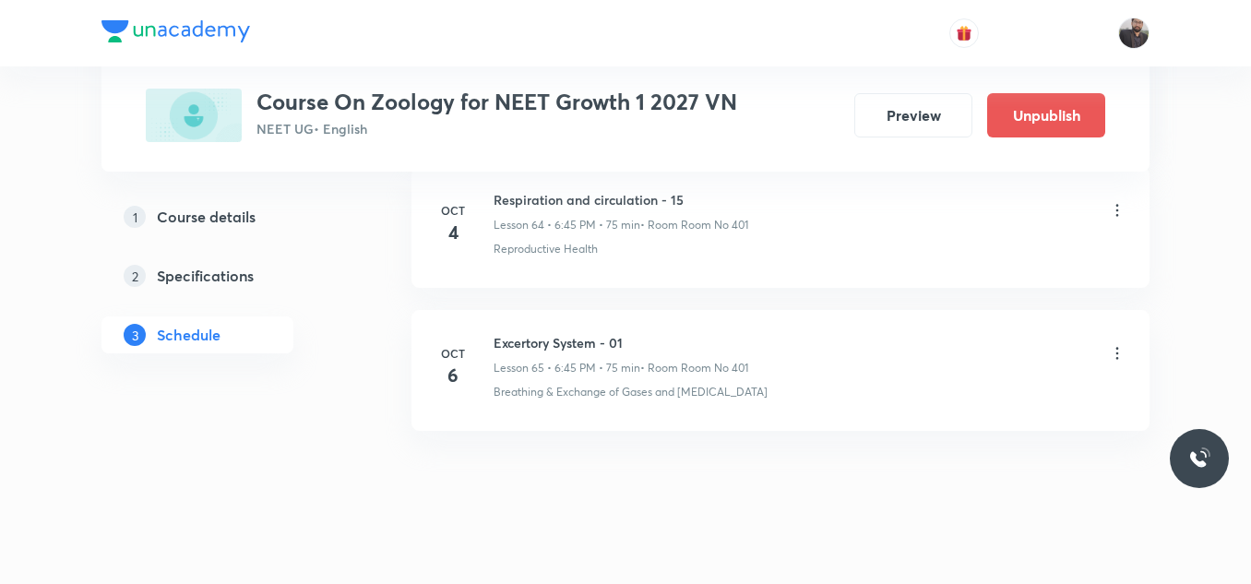
scroll to position [10194, 0]
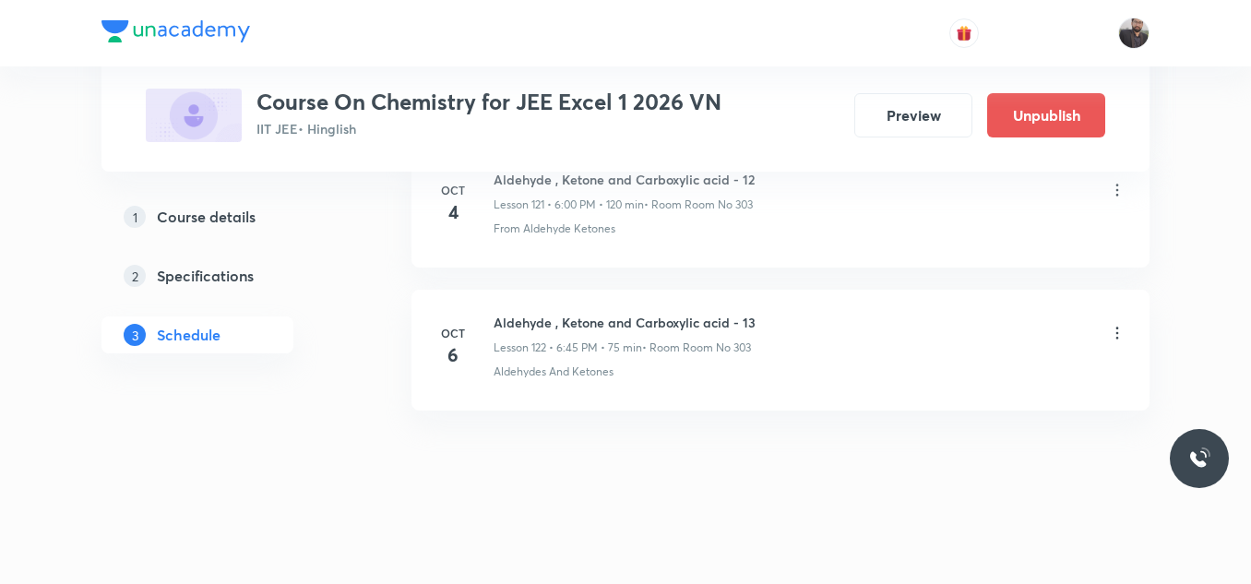
click at [1109, 334] on icon at bounding box center [1117, 333] width 18 height 18
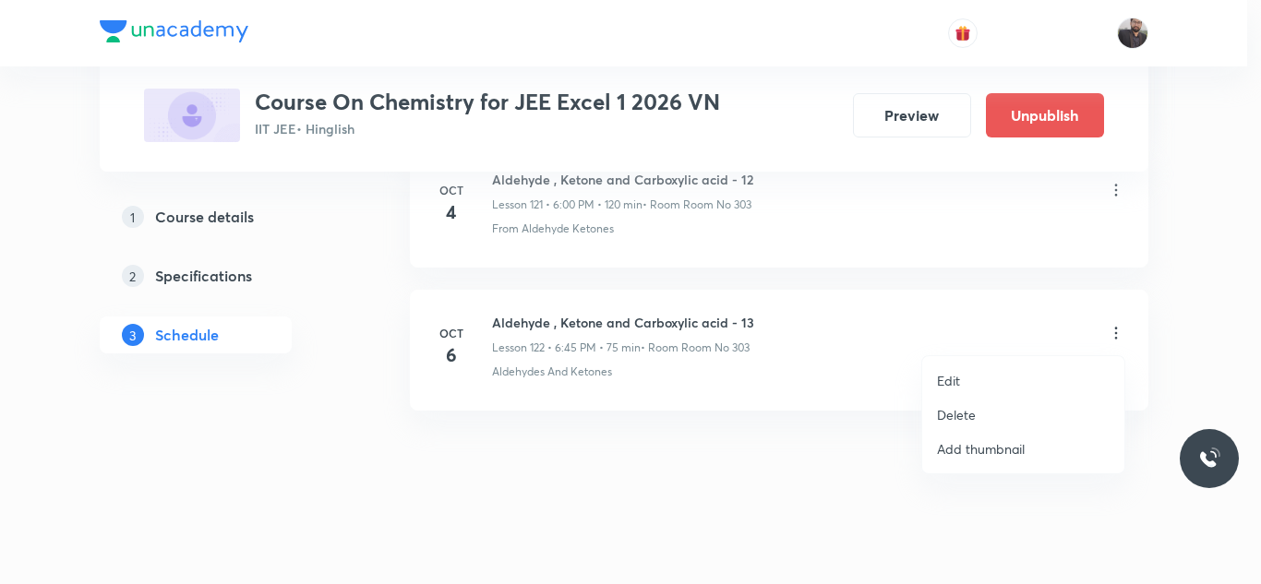
click at [984, 376] on li "Edit" at bounding box center [1023, 381] width 202 height 34
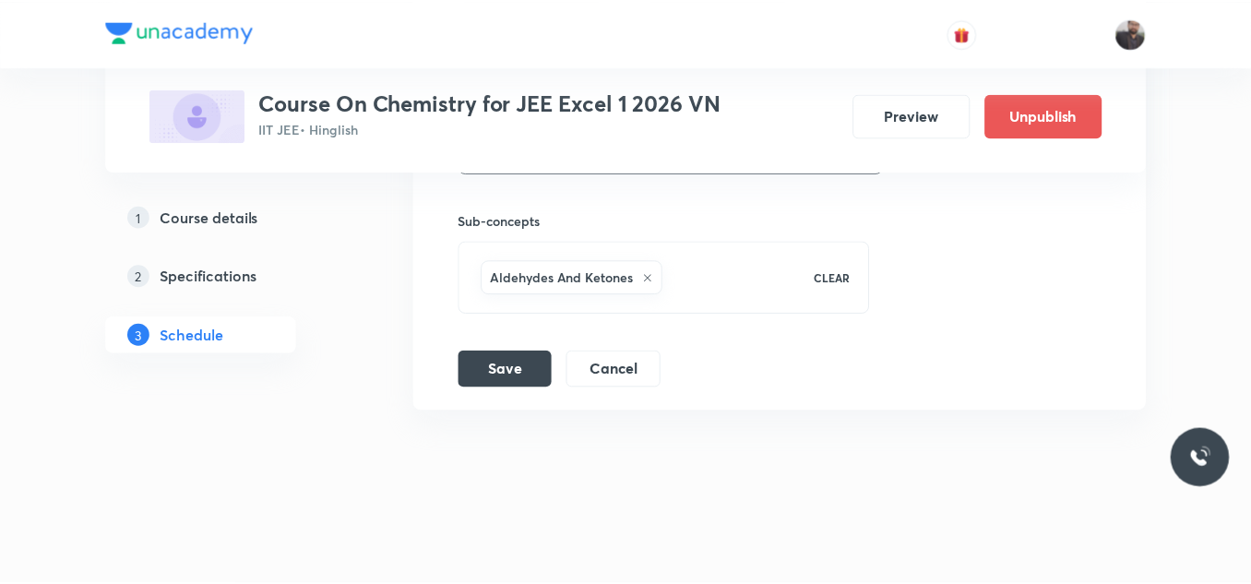
scroll to position [18228, 0]
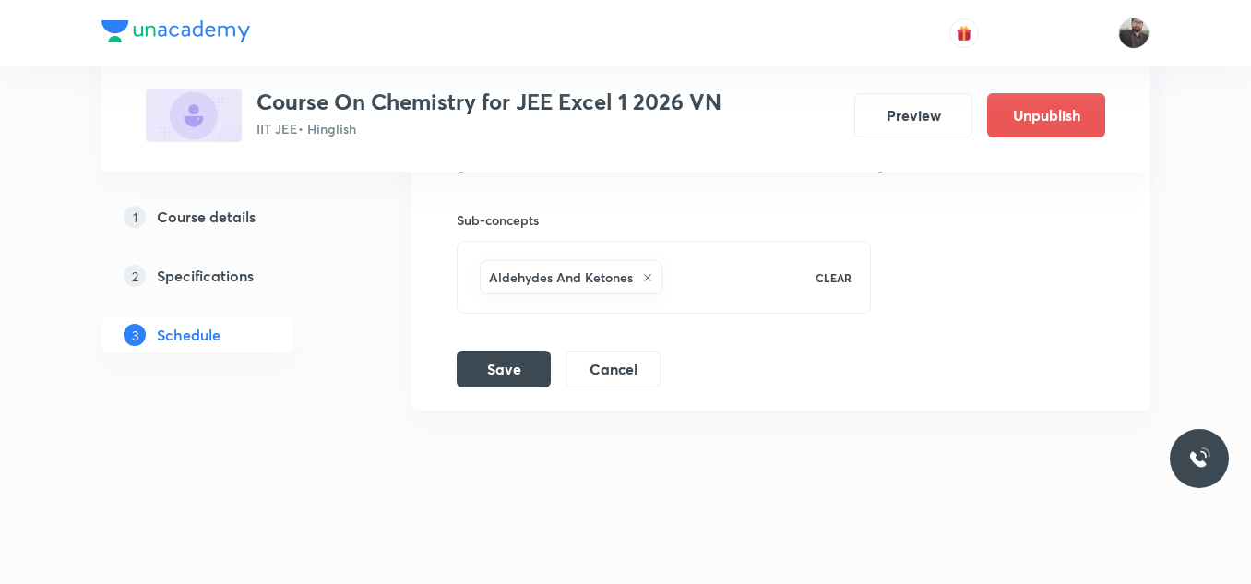
click at [647, 275] on icon at bounding box center [647, 277] width 11 height 11
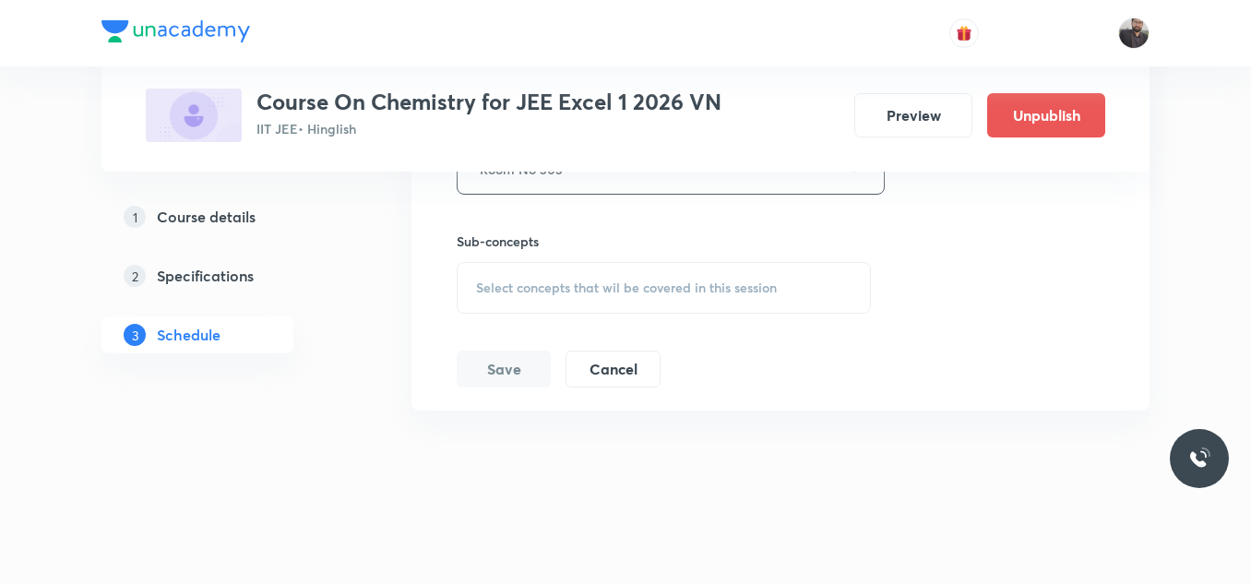
click at [647, 275] on div "Select concepts that wil be covered in this session" at bounding box center [664, 288] width 414 height 52
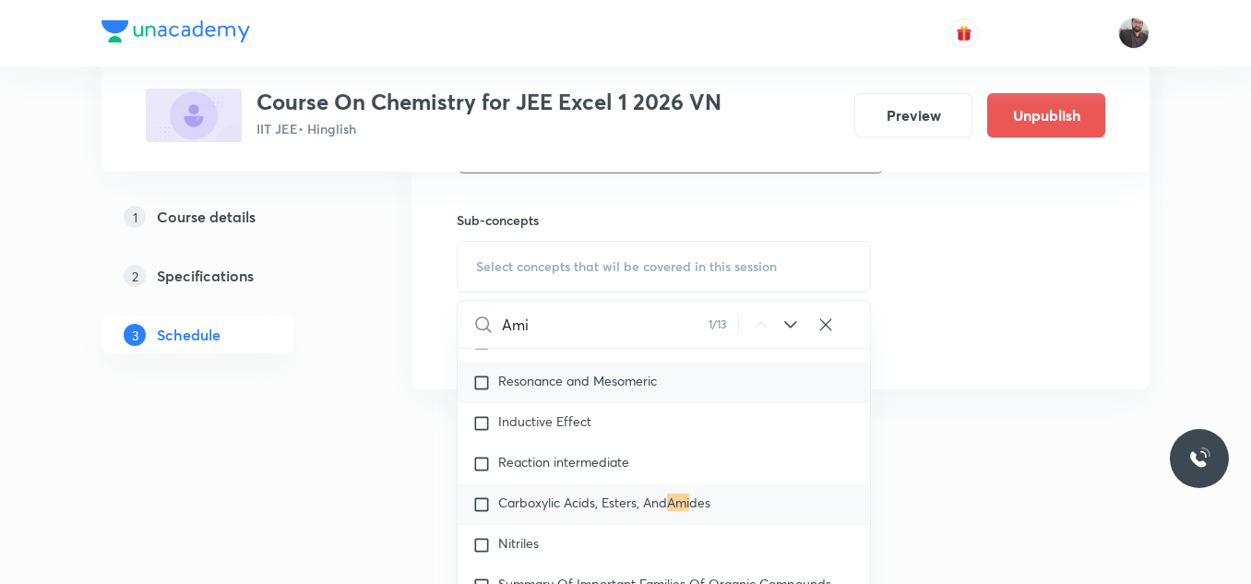
scroll to position [33064, 0]
type input "Ami"
click at [657, 500] on div "Carboxylic Acids, Esters, And Ami des" at bounding box center [664, 504] width 413 height 41
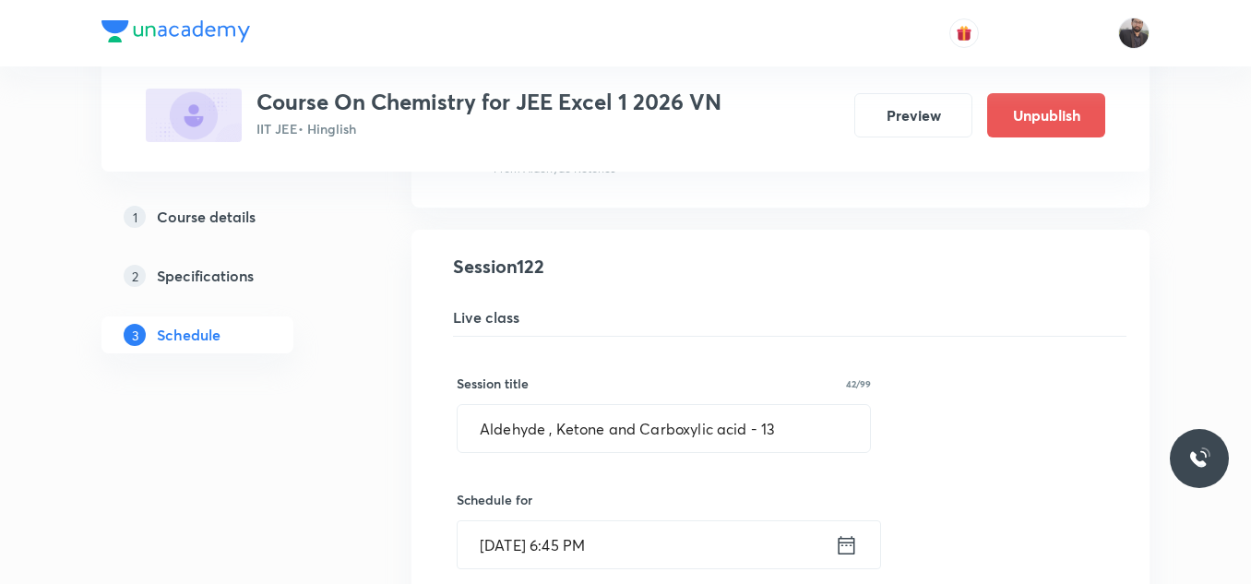
scroll to position [17477, 0]
drag, startPoint x: 788, startPoint y: 426, endPoint x: 355, endPoint y: 466, distance: 434.7
paste input "Amine Chapter"
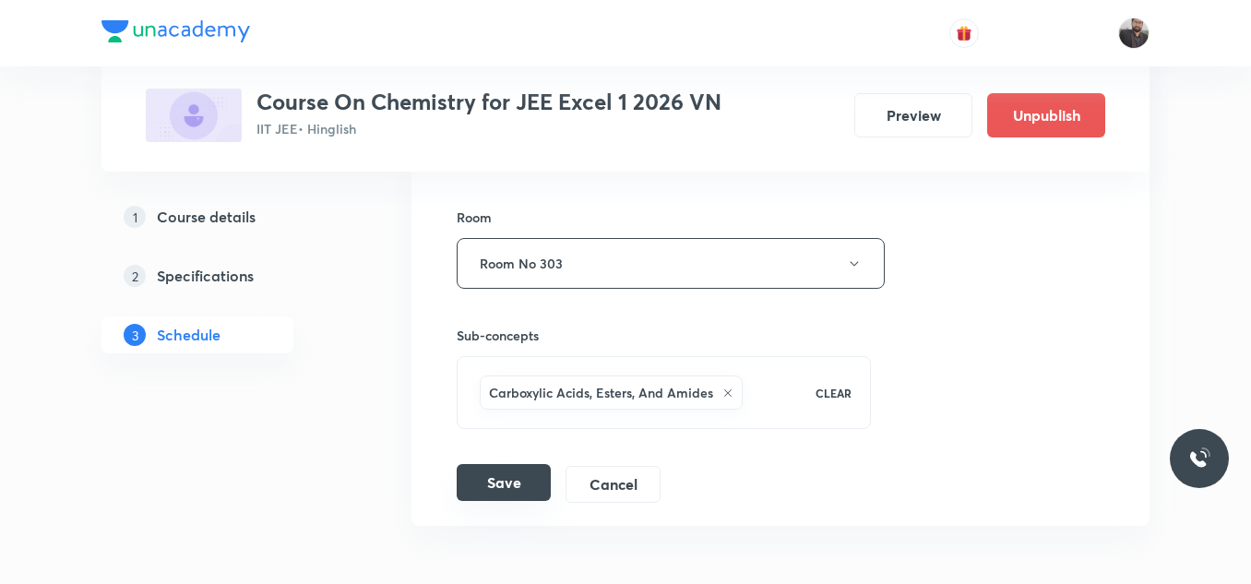
scroll to position [18116, 0]
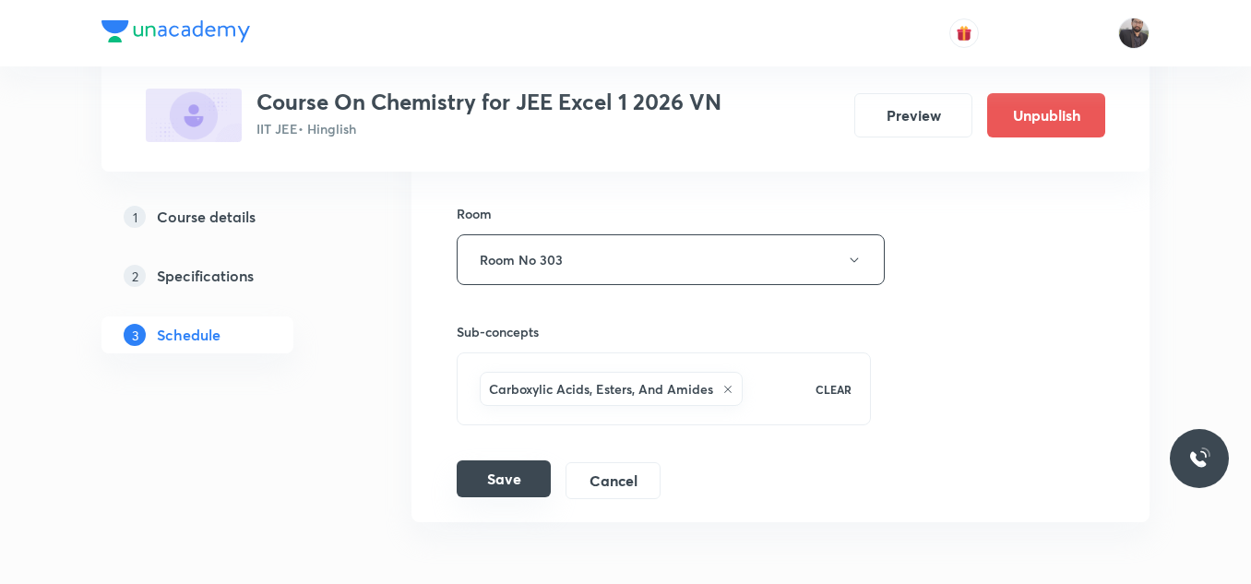
type input "Amine Chapter - 01"
click at [507, 463] on button "Save" at bounding box center [504, 479] width 94 height 37
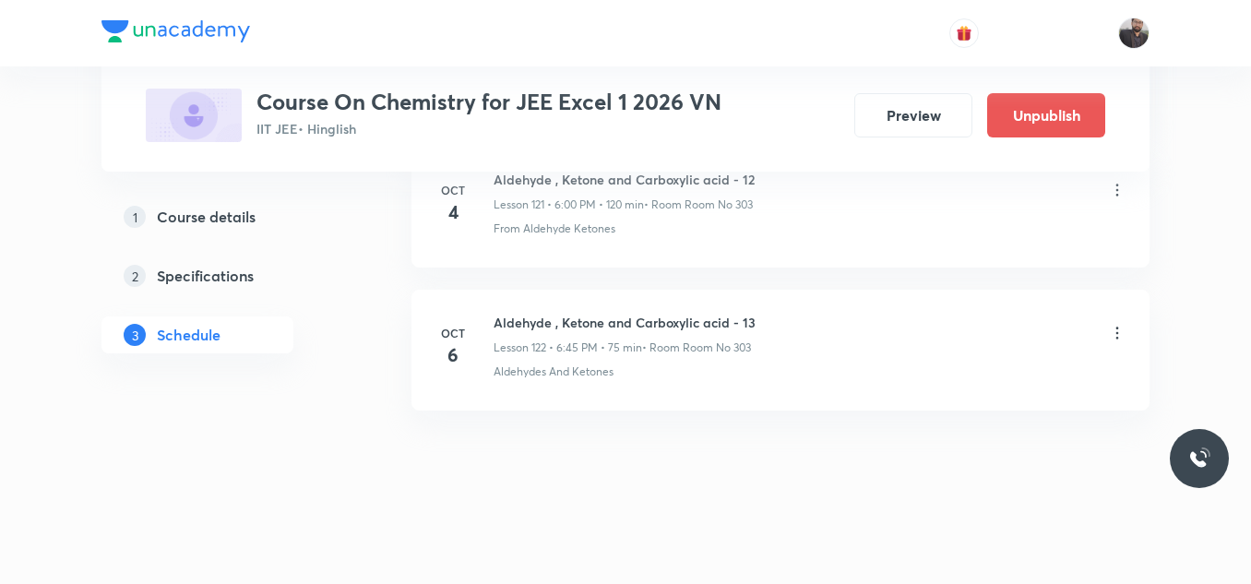
scroll to position [17518, 0]
